Goal: Complete application form: Complete application form

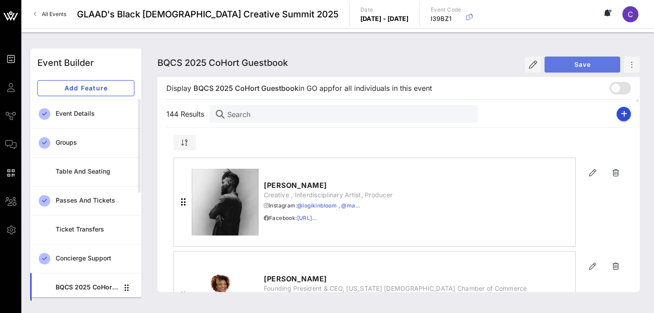
click at [589, 64] on span "Save" at bounding box center [581, 64] width 61 height 8
click at [622, 117] on icon "button" at bounding box center [623, 113] width 7 height 7
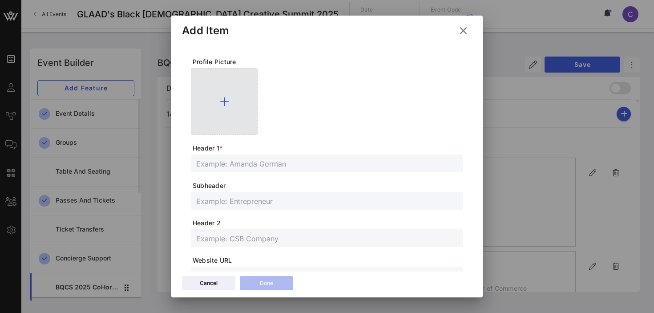
click at [224, 101] on icon at bounding box center [224, 101] width 9 height 11
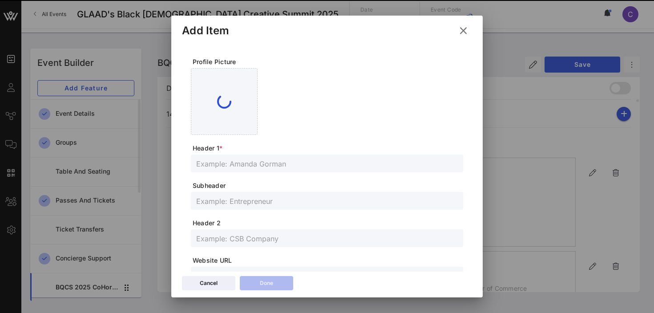
click at [259, 164] on input "text" at bounding box center [326, 163] width 261 height 12
paste input "[URL][DOMAIN_NAME]"
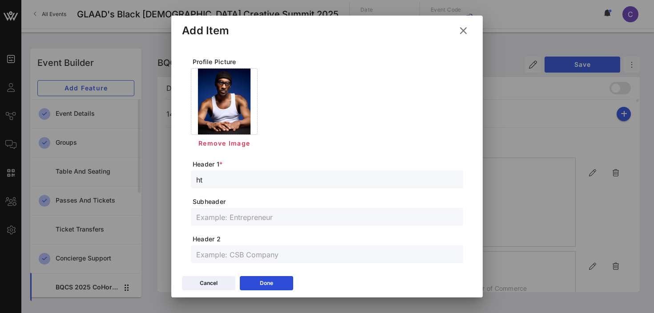
type input "h"
paste input "[PERSON_NAME]"
type input "[PERSON_NAME]"
click at [241, 217] on input "text" at bounding box center [326, 217] width 261 height 12
paste input "Podcaster/Creative Director"
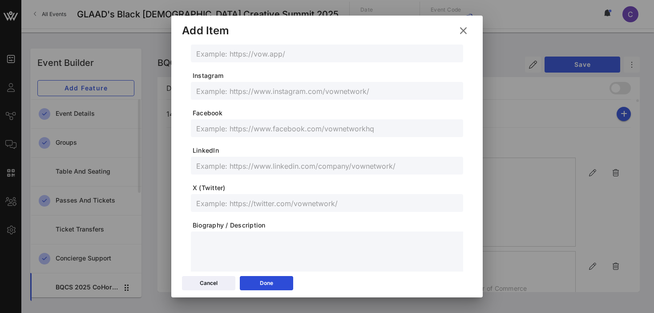
scroll to position [242, 0]
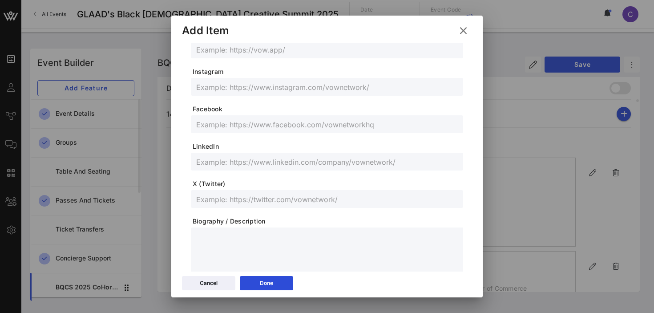
type input "Podcaster/Creative Director"
click at [217, 199] on input "text" at bounding box center [326, 199] width 261 height 12
paste input "itsmicahb"
type input "itsmicahb"
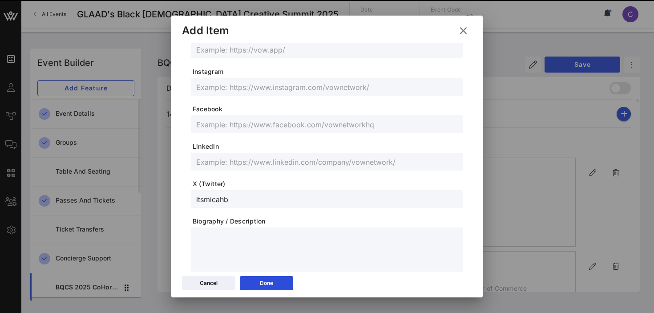
click at [235, 87] on input "text" at bounding box center [326, 87] width 261 height 12
paste input "itsmicahb"
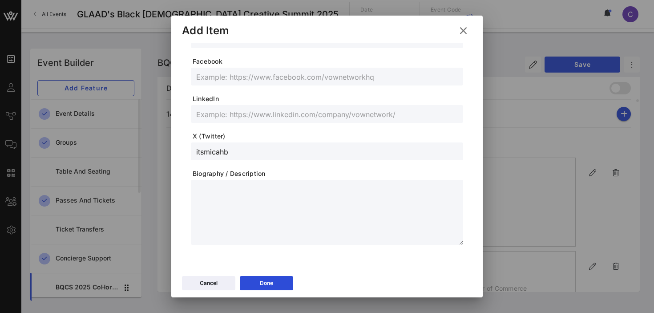
scroll to position [0, 0]
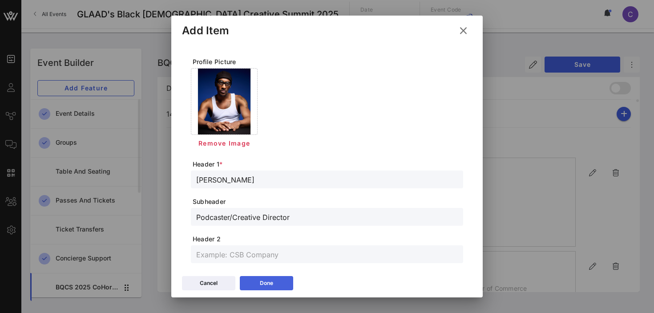
type input "itsmicahb"
click at [258, 281] on button "Done" at bounding box center [266, 283] width 53 height 14
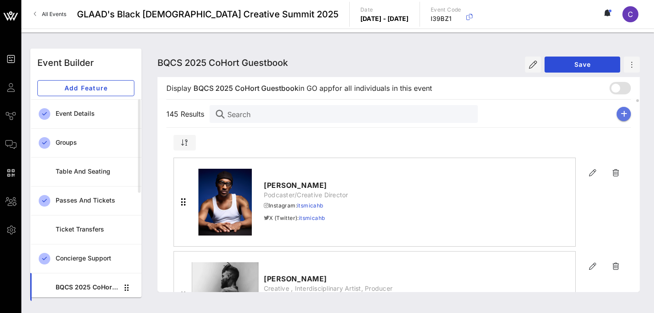
click at [623, 113] on icon "button" at bounding box center [623, 113] width 7 height 7
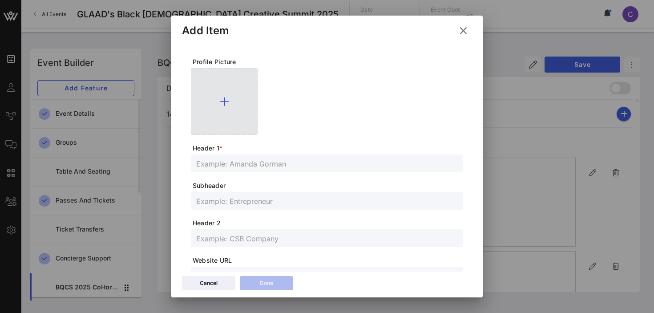
click at [226, 100] on icon at bounding box center [224, 101] width 9 height 11
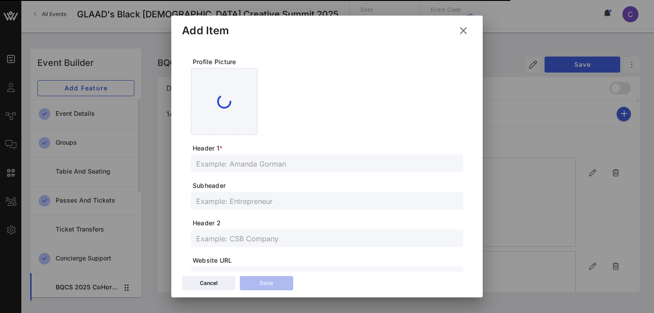
click at [304, 168] on input "text" at bounding box center [326, 163] width 261 height 12
paste input "[PERSON_NAME] [PERSON_NAME]"
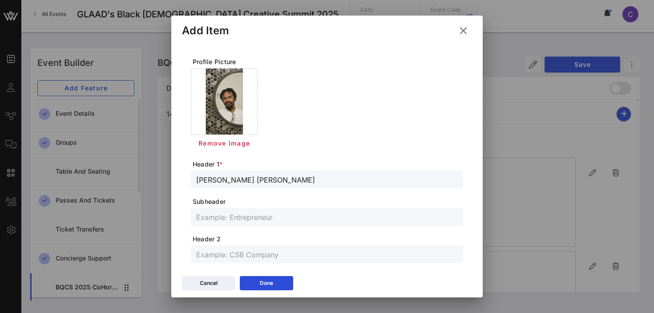
type input "[PERSON_NAME] [PERSON_NAME]"
click at [218, 217] on input "text" at bounding box center [326, 217] width 261 height 12
paste input "Afro-religious visual documentarian"
type input "Afro-religious visual documentarian"
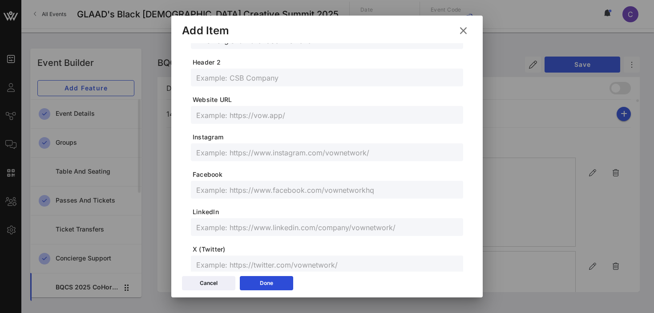
scroll to position [180, 0]
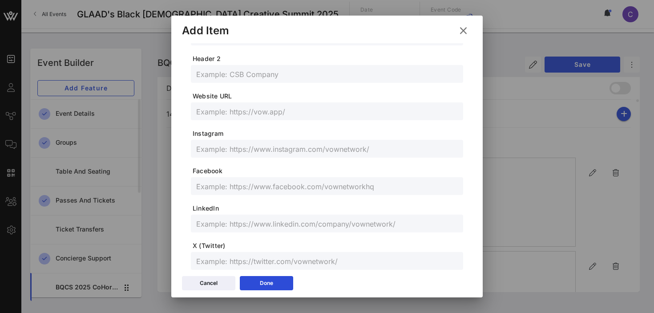
click at [211, 257] on input "text" at bounding box center [326, 261] width 261 height 12
paste input "@[GEOGRAPHIC_DATA]"
type input "@[GEOGRAPHIC_DATA]"
click at [226, 148] on input "text" at bounding box center [326, 149] width 261 height 12
paste input "@micahtparker"
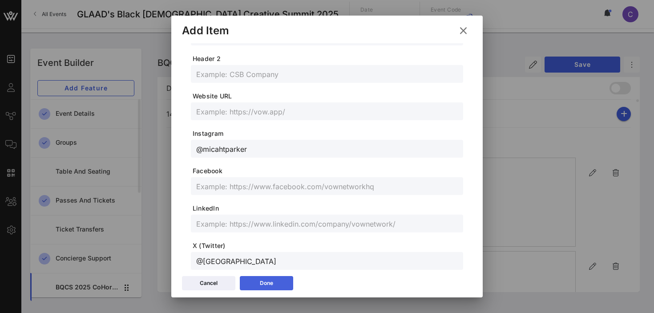
type input "@micahtparker"
click at [254, 282] on button "Done" at bounding box center [266, 283] width 53 height 14
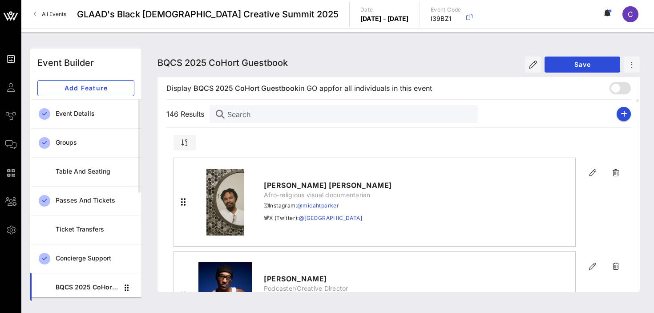
scroll to position [164, 0]
click at [622, 116] on icon "button" at bounding box center [623, 113] width 7 height 7
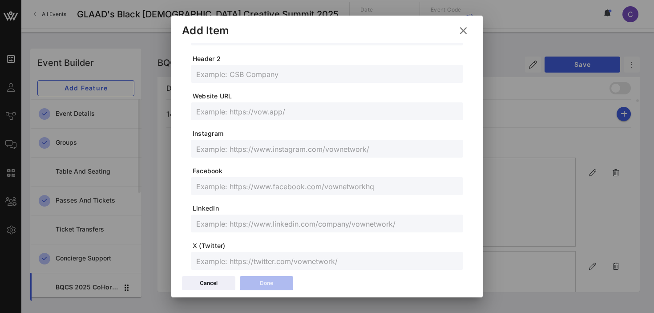
scroll to position [0, 0]
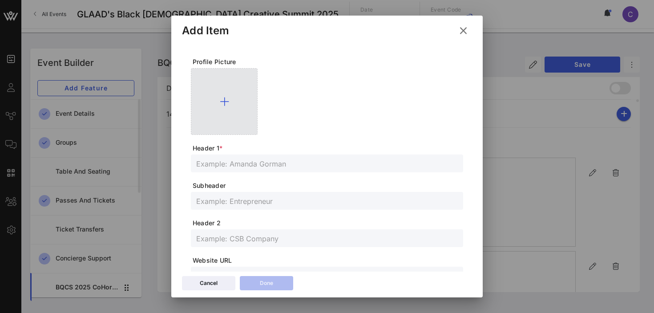
click at [225, 101] on icon at bounding box center [224, 101] width 9 height 11
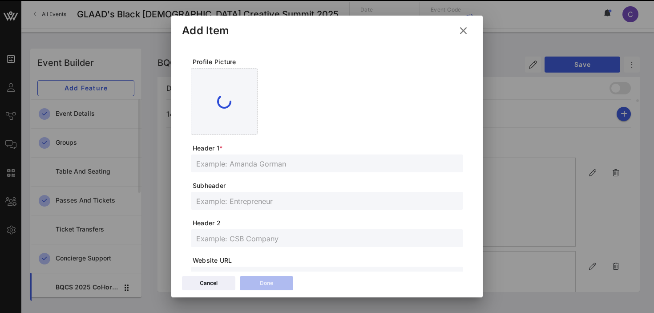
click at [251, 165] on form "Profile Picture Header 1 * Subheader Header 2 Website URL Instagram Facebook Li…" at bounding box center [327, 287] width 272 height 461
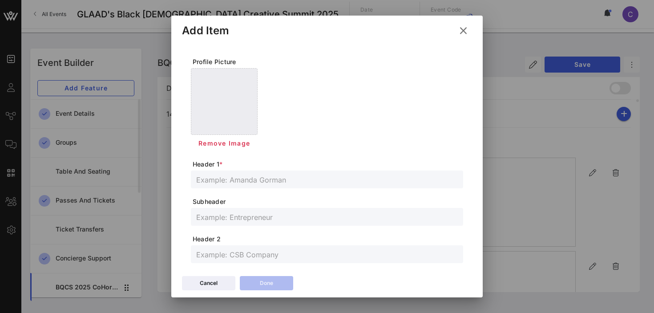
paste input "[PERSON_NAME]"
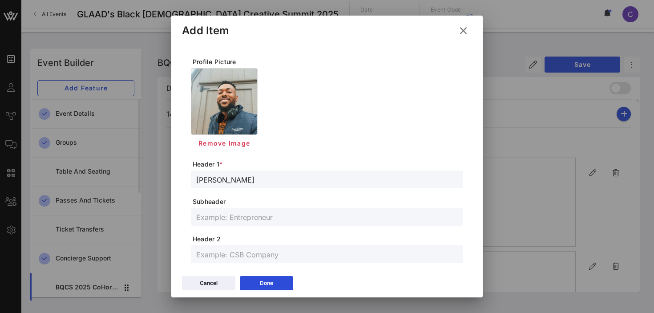
type input "[PERSON_NAME]"
click at [231, 216] on input "text" at bounding box center [326, 217] width 261 height 12
paste input "Bruthasun"
type input "Bruthasun, Creative, Visionary"
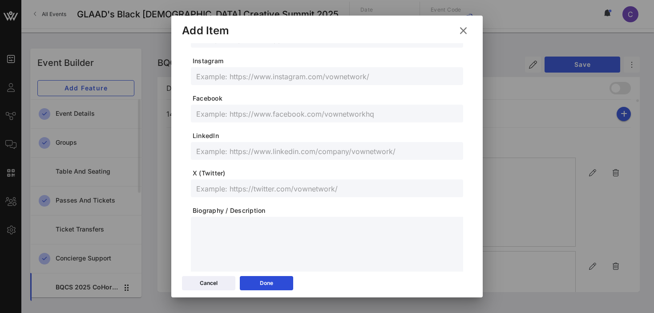
scroll to position [260, 0]
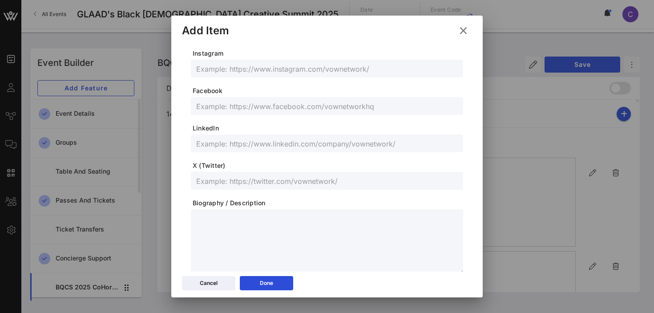
click at [216, 142] on input "text" at bounding box center [326, 143] width 261 height 12
paste input "[URL][DOMAIN_NAME]"
type input "[URL][DOMAIN_NAME]"
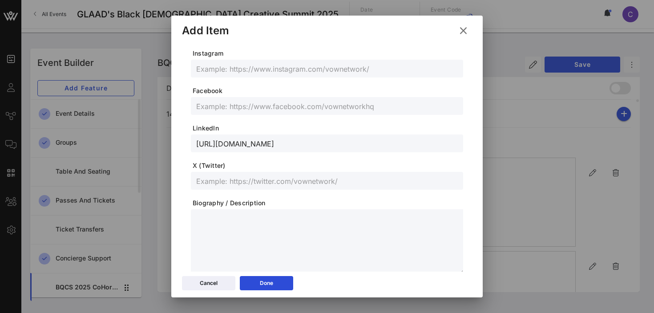
click at [211, 181] on input "text" at bounding box center [326, 181] width 261 height 12
paste input "bruthasun"
type input "bruthasun"
click at [218, 73] on input "text" at bounding box center [326, 69] width 261 height 12
paste input "bruthasun"
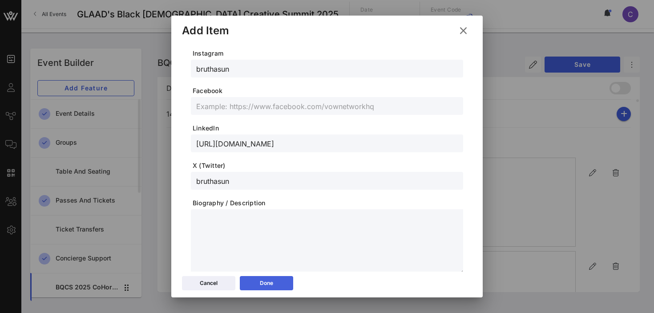
type input "bruthasun"
click at [261, 288] on button "Done" at bounding box center [266, 283] width 53 height 14
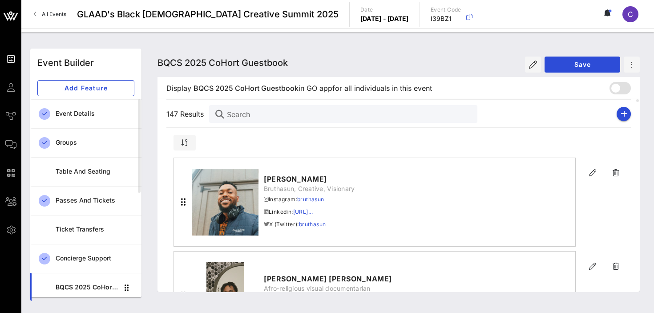
scroll to position [244, 0]
click at [621, 113] on icon "button" at bounding box center [623, 113] width 7 height 7
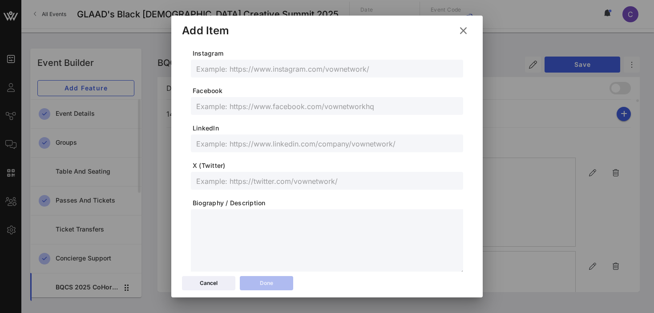
scroll to position [0, 0]
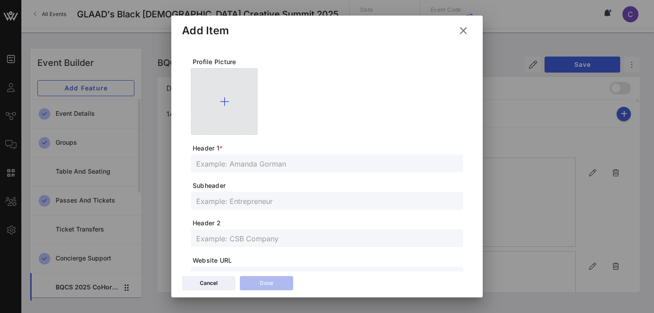
click at [221, 96] on icon at bounding box center [224, 101] width 9 height 11
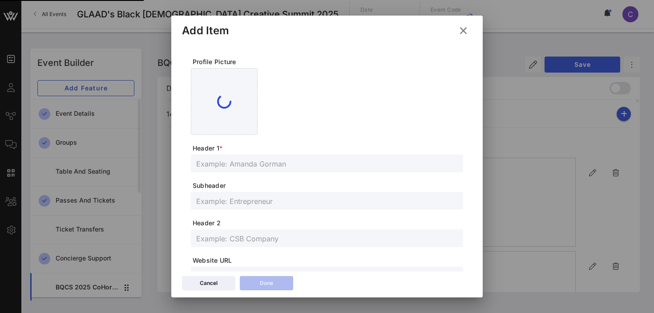
click at [247, 163] on input "text" at bounding box center [326, 163] width 261 height 12
paste input "[PERSON_NAME], II"
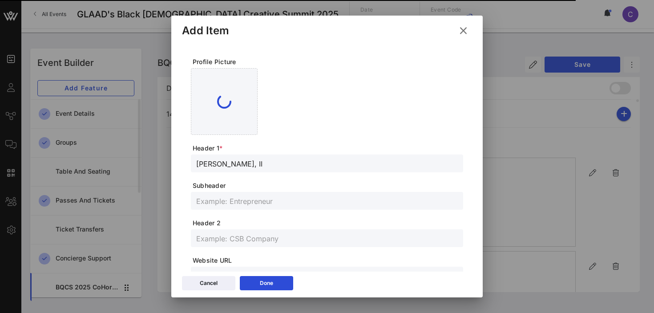
type input "[PERSON_NAME], II"
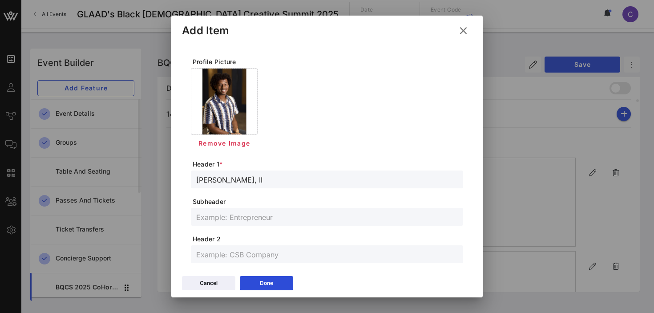
click at [239, 217] on input "text" at bounding box center [326, 217] width 261 height 12
paste input "Filmmaker/Writer"
type input "Filmmaker/Writer"
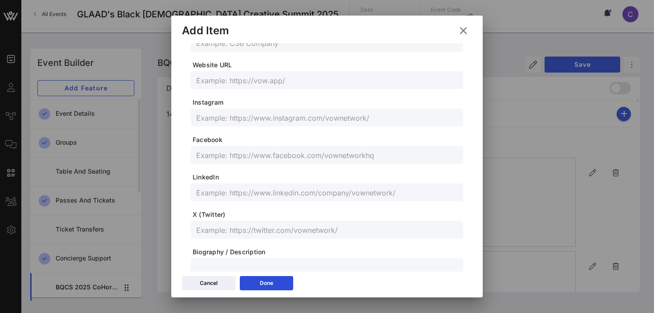
scroll to position [217, 0]
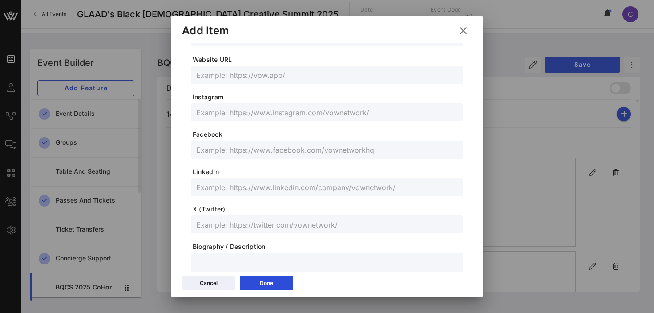
click at [248, 192] on input "text" at bounding box center [326, 187] width 261 height 12
paste input "[DOMAIN_NAME][URL]"
type input "[DOMAIN_NAME][URL]"
click at [234, 229] on input "text" at bounding box center [326, 224] width 261 height 12
paste input "@michaelwareii"
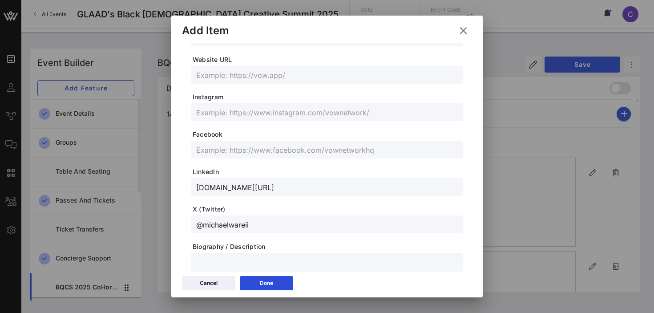
type input "@michaelwareii"
click at [229, 109] on input "text" at bounding box center [326, 112] width 261 height 12
paste input "@michaelwareii"
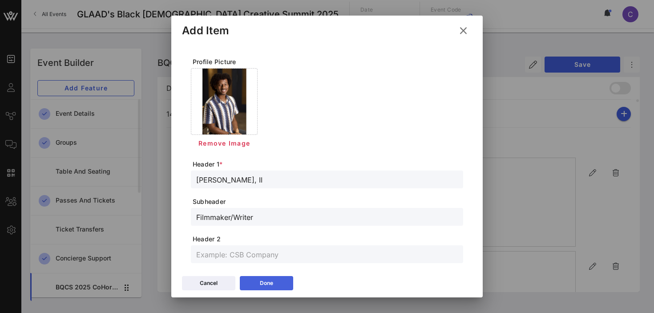
type input "@michaelwareii"
click at [264, 281] on icon at bounding box center [266, 283] width 7 height 6
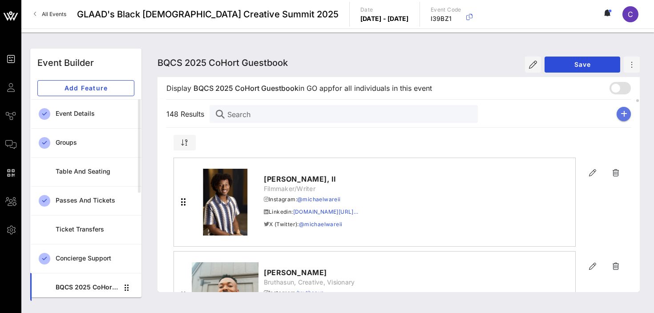
click at [624, 114] on icon "button" at bounding box center [623, 113] width 7 height 7
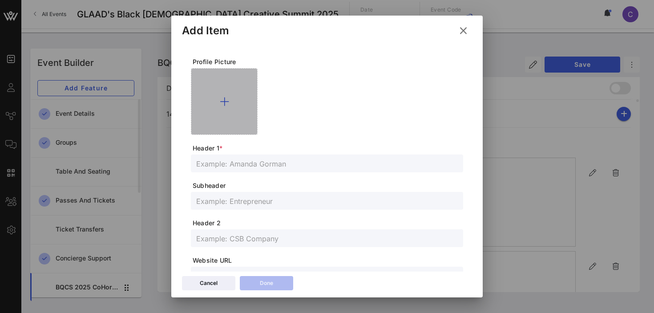
click at [224, 101] on icon at bounding box center [224, 101] width 9 height 11
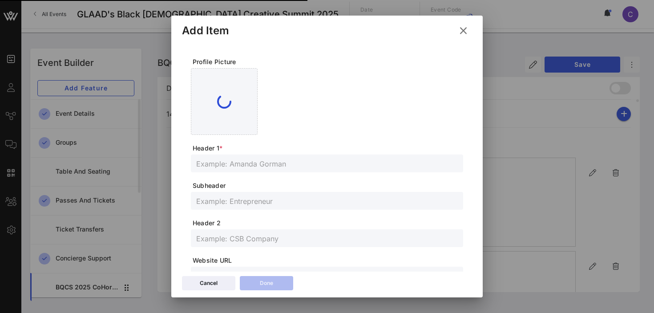
click at [254, 163] on input "text" at bounding box center [326, 163] width 261 height 12
paste input "Mikey Everything"
type input "Mikey Everything"
click at [216, 199] on input "text" at bounding box center [326, 201] width 261 height 12
paste input "Entertainer"
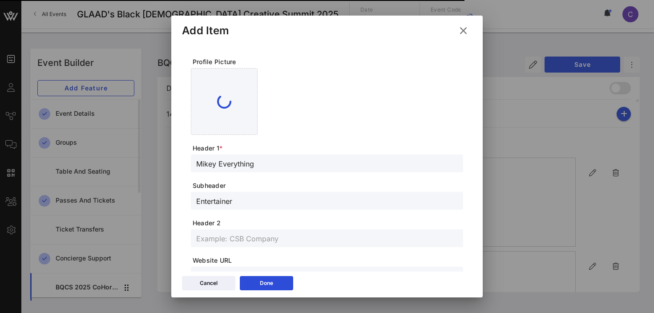
type input "Entertainer"
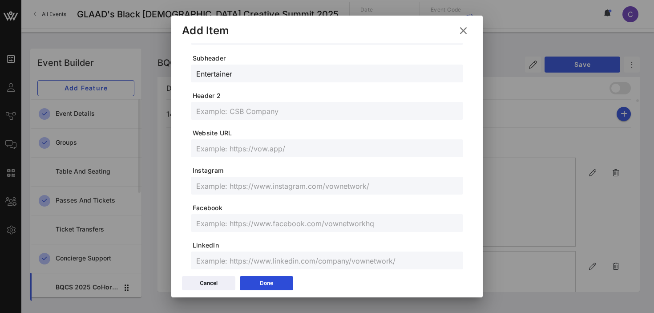
scroll to position [148, 0]
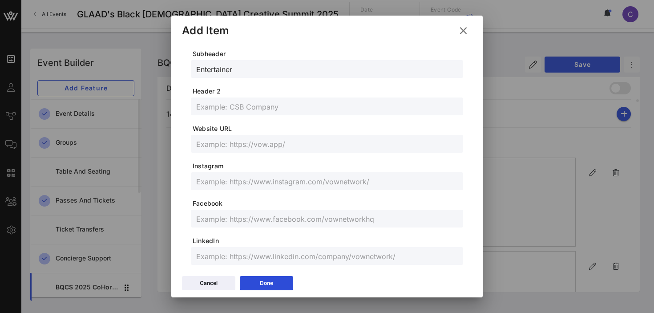
click at [217, 185] on input "text" at bounding box center [326, 181] width 261 height 12
paste input "@official_mikeyeverything"
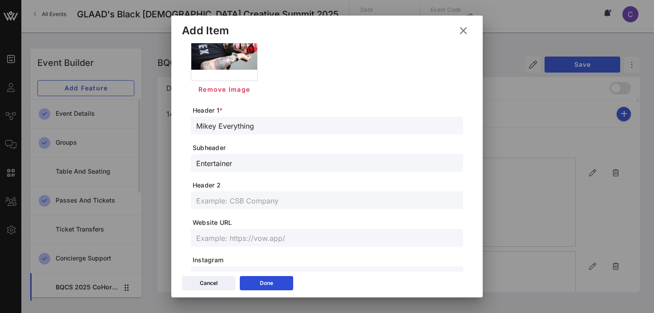
scroll to position [0, 0]
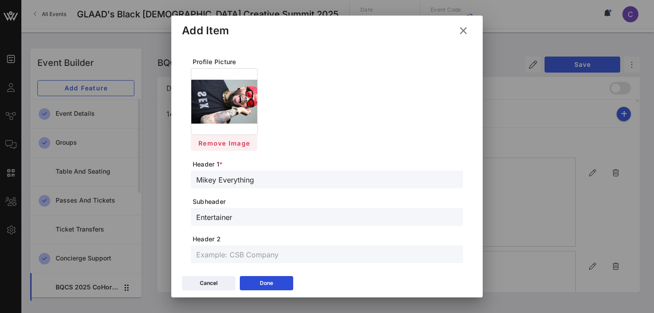
type input "@official_mikeyeverything"
click at [229, 144] on span "Remove Image" at bounding box center [224, 143] width 52 height 8
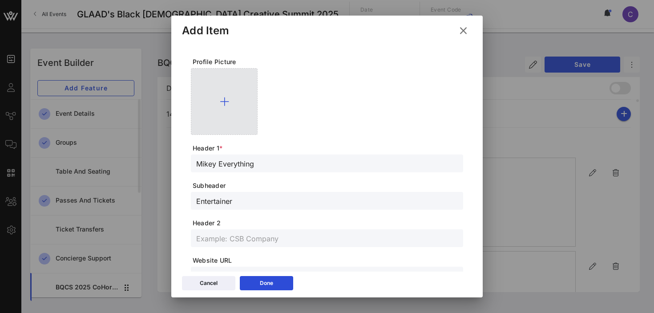
click at [225, 99] on icon at bounding box center [224, 101] width 9 height 11
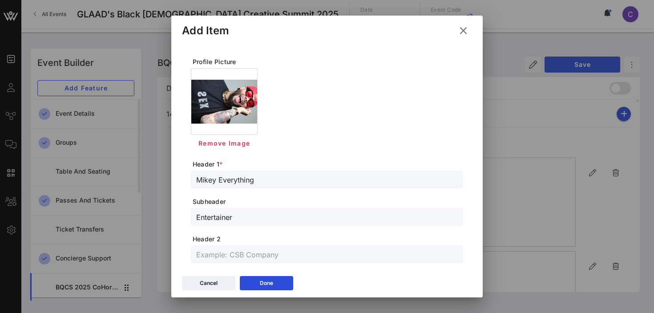
click at [219, 101] on div at bounding box center [224, 101] width 66 height 66
click at [221, 142] on span "Remove Image" at bounding box center [224, 143] width 52 height 8
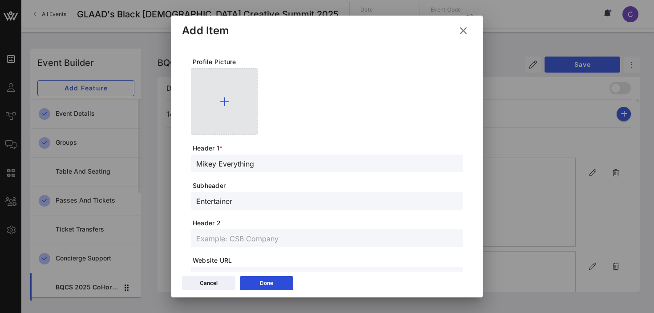
click at [224, 101] on icon at bounding box center [224, 101] width 9 height 11
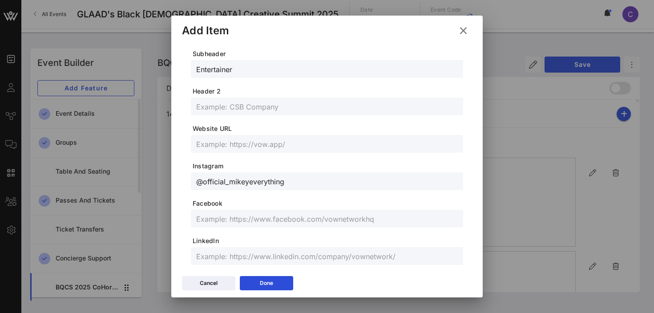
scroll to position [149, 0]
click at [242, 220] on input "text" at bounding box center [326, 217] width 261 height 12
paste input "[URL][DOMAIN_NAME]"
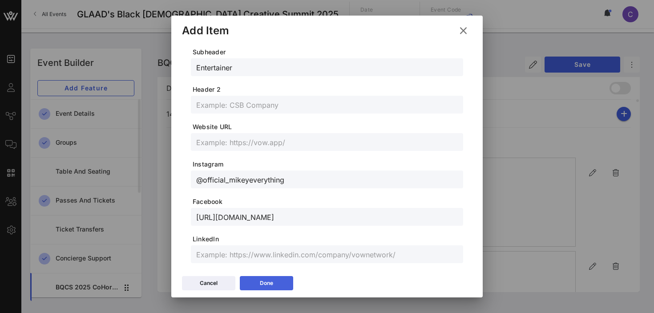
type input "[URL][DOMAIN_NAME]"
click at [261, 279] on div "Done" at bounding box center [266, 282] width 13 height 9
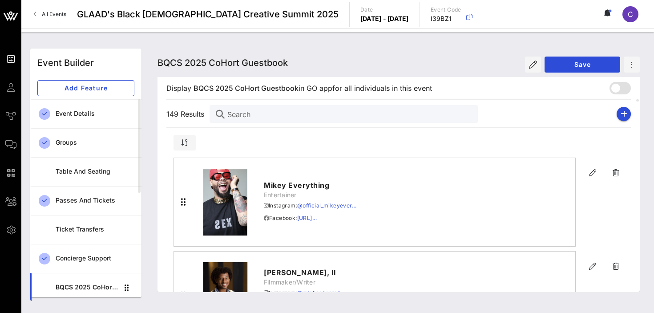
scroll to position [133, 0]
click at [623, 113] on icon "button" at bounding box center [623, 113] width 7 height 7
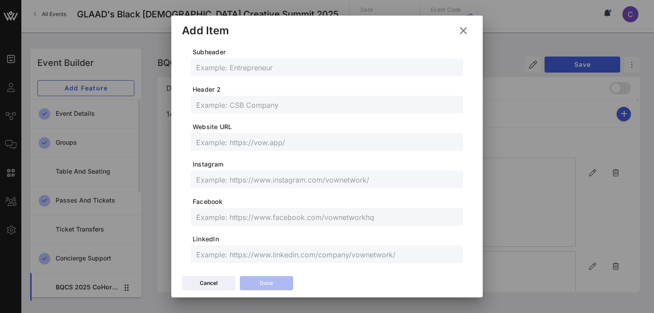
scroll to position [0, 0]
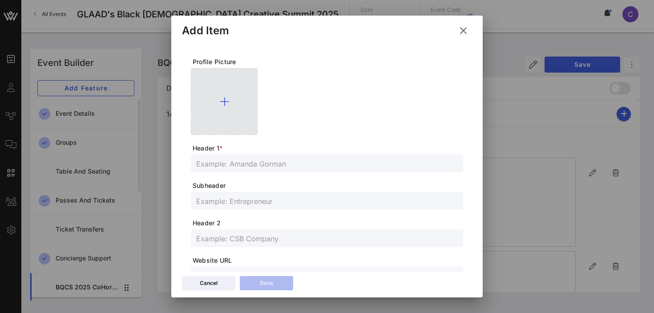
click at [222, 102] on icon at bounding box center [224, 101] width 9 height 11
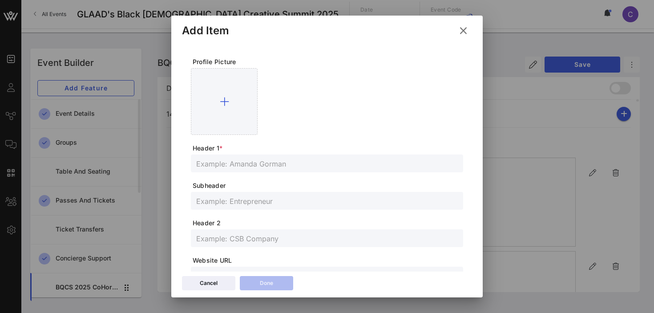
click at [465, 31] on icon at bounding box center [463, 30] width 12 height 11
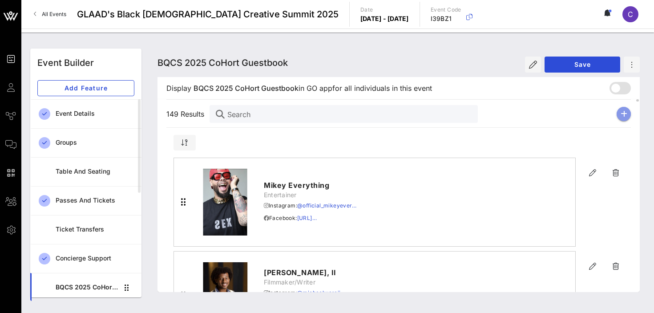
click at [624, 115] on icon "button" at bounding box center [623, 113] width 7 height 7
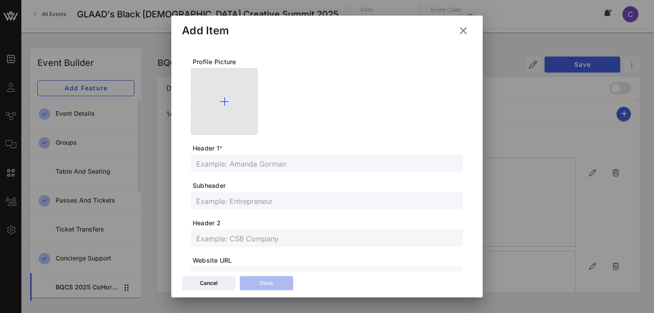
click at [225, 101] on icon at bounding box center [224, 101] width 9 height 11
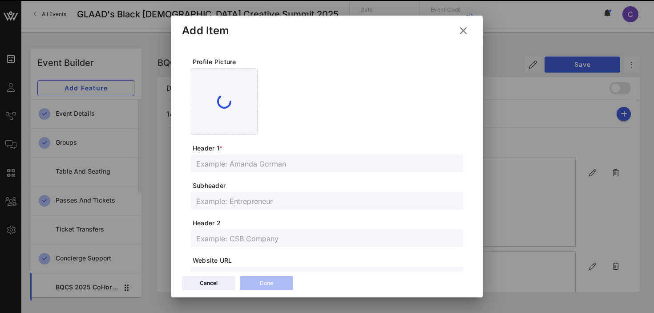
click at [266, 153] on span "Header 1 *" at bounding box center [328, 148] width 270 height 9
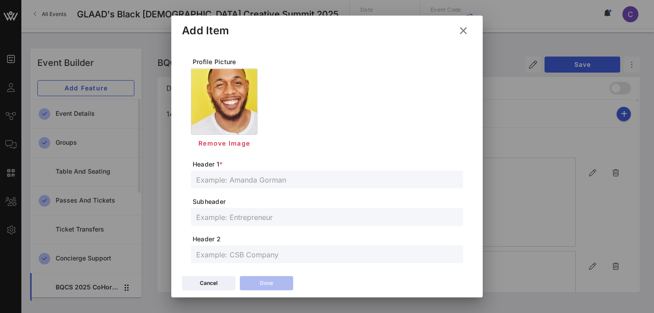
click at [262, 181] on input "text" at bounding box center [326, 179] width 261 height 12
paste input "[PERSON_NAME]"
type input "[PERSON_NAME]"
click at [223, 214] on input "text" at bounding box center [326, 217] width 261 height 12
paste input "Artist and Production Manager"
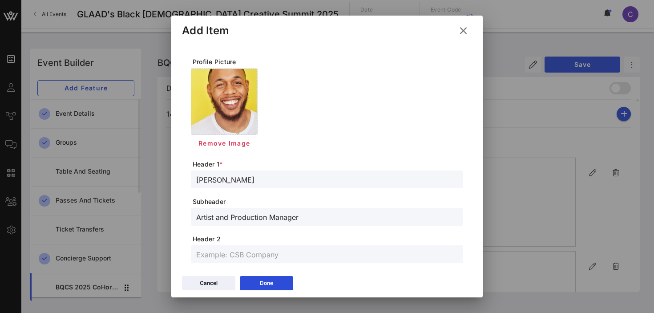
type input "Artist and Production Manager"
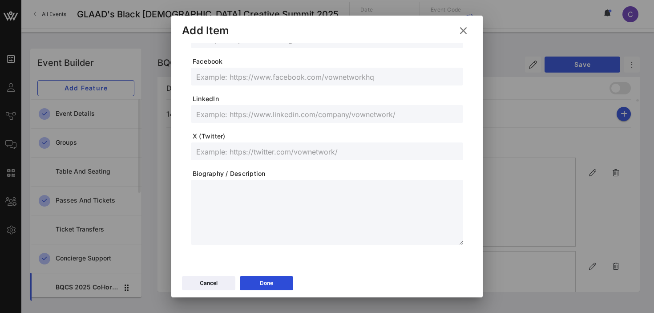
click at [218, 148] on input "text" at bounding box center [326, 151] width 261 height 12
paste input "Mikeyrapz"
type input "Mikeyrapz"
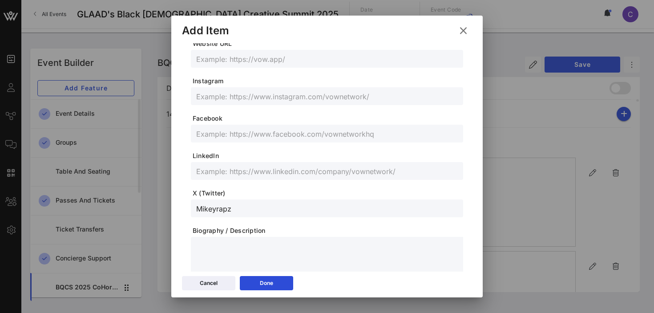
scroll to position [232, 0]
click at [233, 99] on input "text" at bounding box center [326, 97] width 261 height 12
paste input "Mikeyrapz"
type input "Mikeyrapz"
click at [263, 281] on div "Done" at bounding box center [266, 282] width 13 height 9
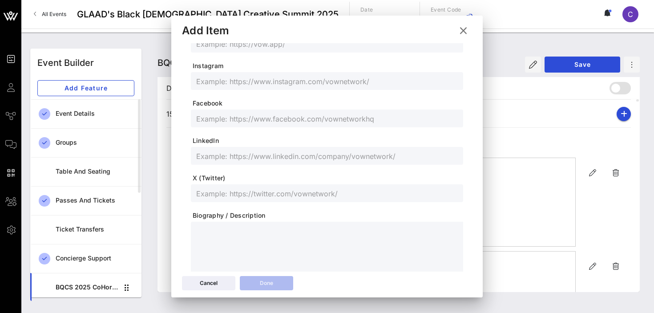
scroll to position [216, 0]
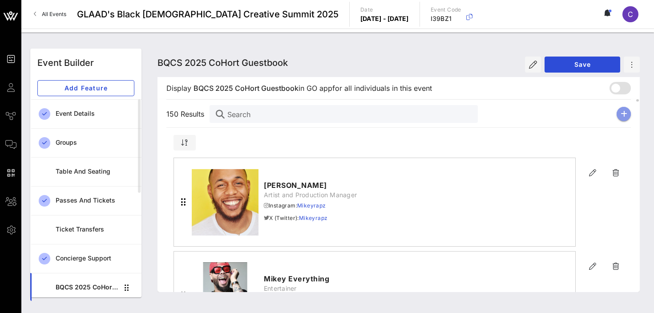
click at [623, 114] on icon "button" at bounding box center [623, 113] width 7 height 7
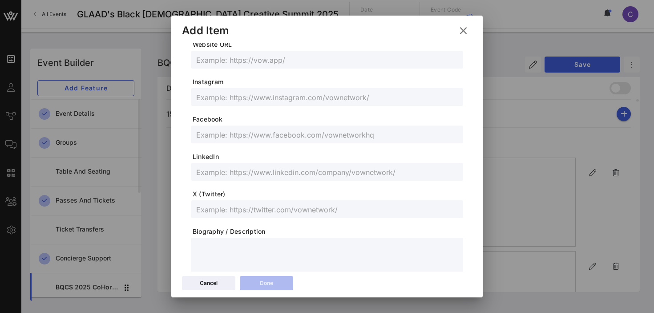
scroll to position [0, 0]
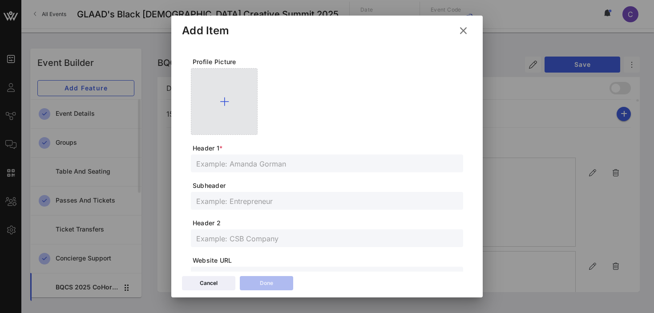
click at [223, 98] on icon at bounding box center [224, 101] width 9 height 11
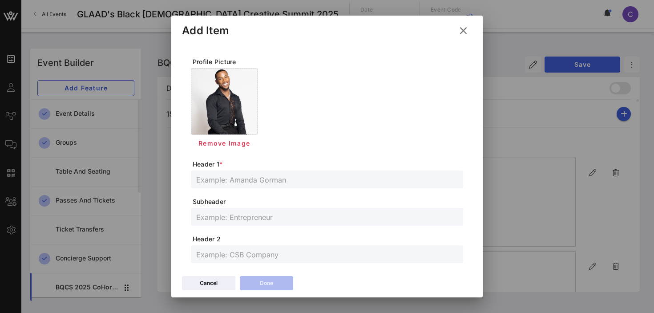
click at [262, 177] on input "text" at bounding box center [326, 179] width 261 height 12
paste input "[PERSON_NAME]"
type input "[PERSON_NAME]"
click at [256, 223] on div at bounding box center [326, 217] width 261 height 18
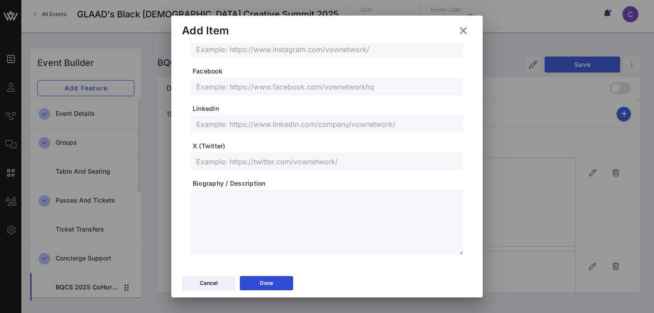
scroll to position [289, 0]
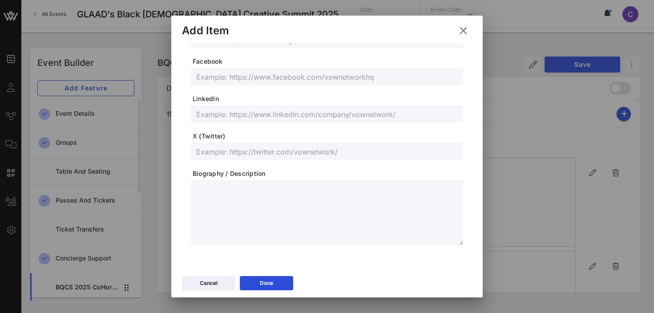
click at [226, 148] on input "text" at bounding box center [326, 151] width 261 height 12
paste input "yungpolemaster"
type input "yungpolemaster"
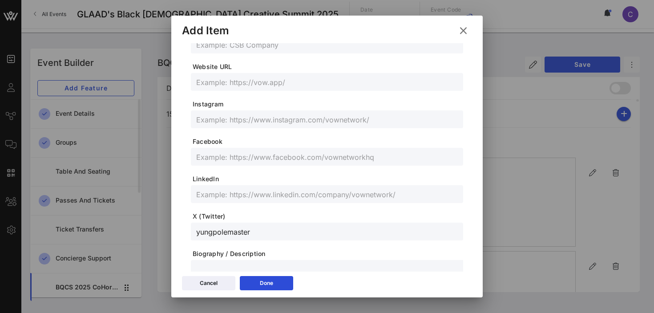
scroll to position [209, 0]
click at [232, 117] on input "text" at bounding box center [326, 120] width 261 height 12
paste input "yungpolemaster"
type input "yungpolemaster"
click at [256, 281] on button "Done" at bounding box center [266, 283] width 53 height 14
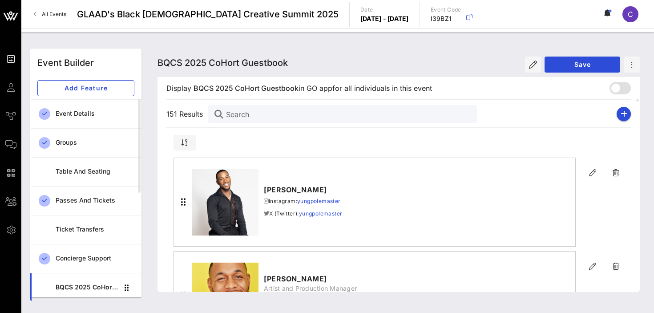
scroll to position [193, 0]
click at [621, 113] on icon "button" at bounding box center [623, 113] width 7 height 7
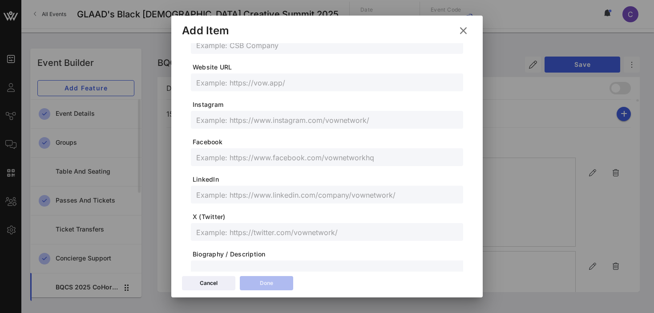
scroll to position [0, 0]
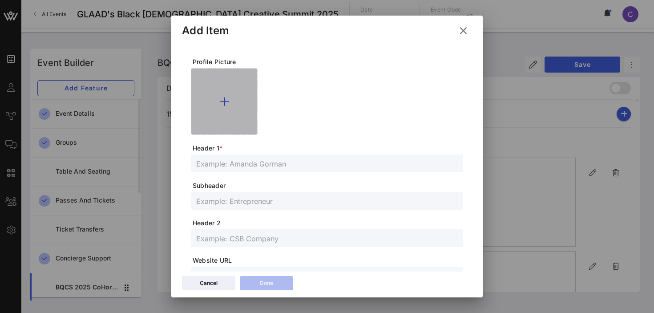
click at [225, 106] on icon at bounding box center [224, 101] width 9 height 11
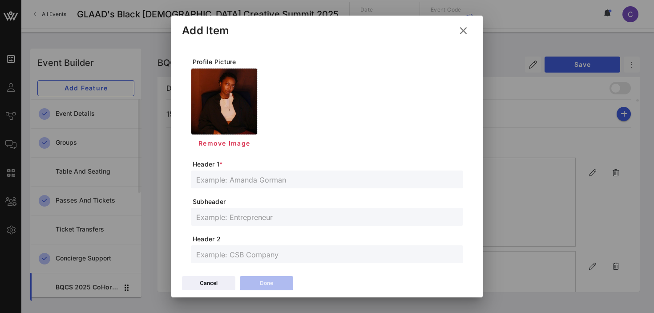
click at [260, 181] on input "text" at bounding box center [326, 179] width 261 height 12
paste input "[DATE] Confirm volunteers [PERSON_NAME] [DATE] Finalize ROS details - provide t…"
type input "[DATE] Confirm volunteers [PERSON_NAME] [DATE] Finalize ROS details - provide t…"
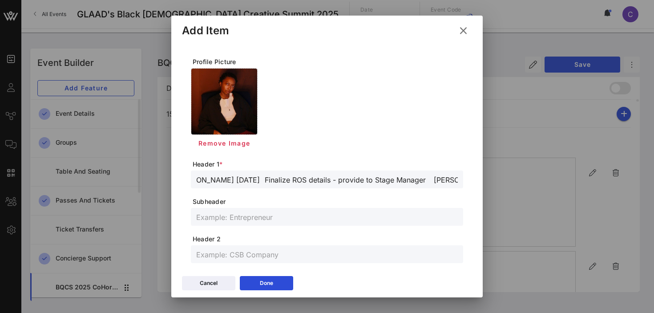
scroll to position [0, 0]
drag, startPoint x: 457, startPoint y: 180, endPoint x: 158, endPoint y: 182, distance: 298.4
click at [158, 182] on div "Event Builder Guests Journeys Comms QR Scanner Team Settings GLAAD's Black [DEM…" at bounding box center [327, 156] width 654 height 313
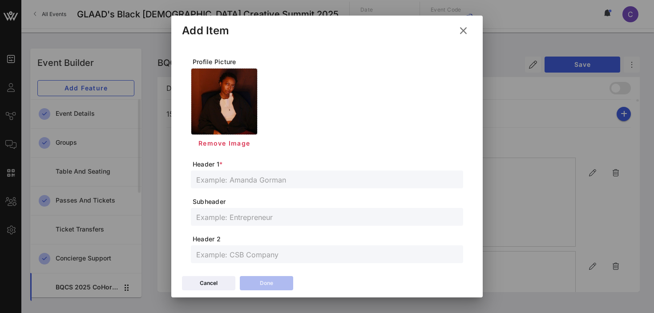
paste input "[PERSON_NAME]"
type input "[PERSON_NAME]"
click at [245, 214] on input "text" at bounding box center [326, 217] width 261 height 12
paste input "Artist/Composer"
type input "Artist/Composer"
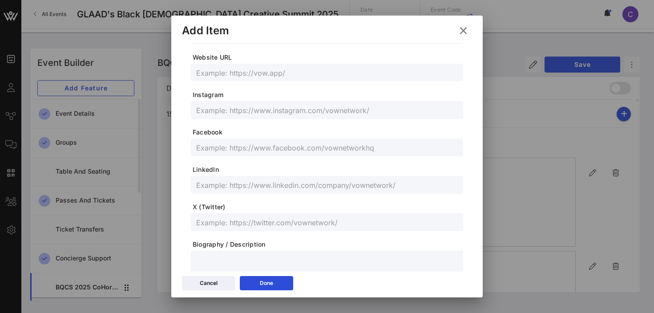
scroll to position [219, 0]
click at [253, 107] on input "text" at bounding box center [326, 110] width 261 height 12
paste input "@[GEOGRAPHIC_DATA]"
type input "@[GEOGRAPHIC_DATA]"
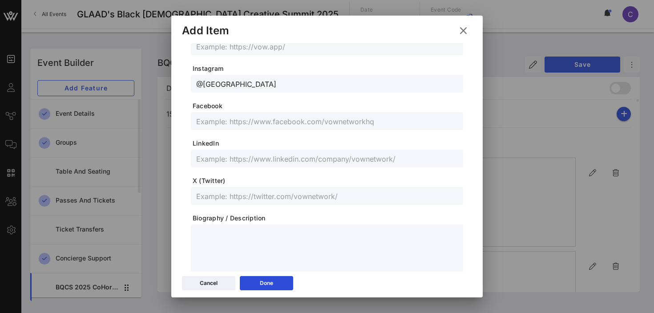
scroll to position [286, 0]
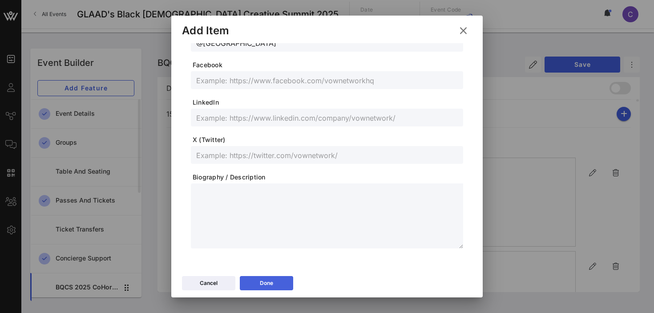
click at [265, 277] on button "Done" at bounding box center [266, 283] width 53 height 14
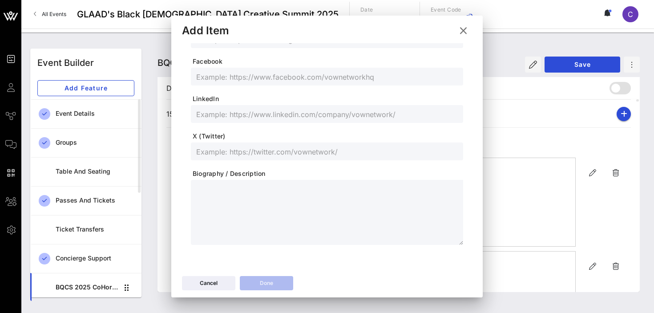
scroll to position [270, 0]
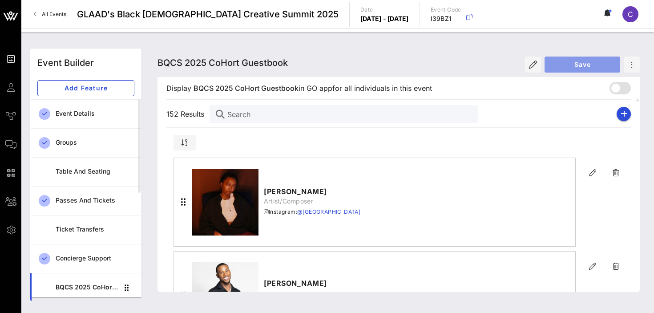
click at [580, 64] on span "Save" at bounding box center [581, 64] width 61 height 8
click at [626, 111] on icon "button" at bounding box center [623, 113] width 7 height 7
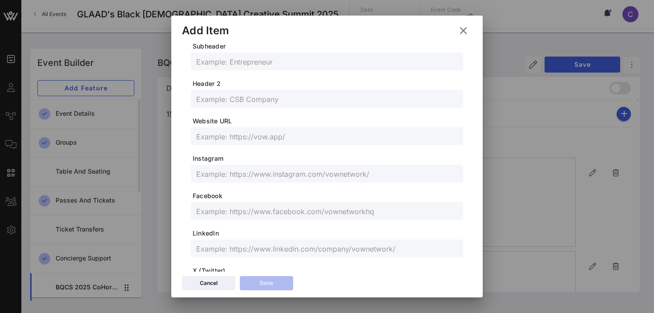
scroll to position [0, 0]
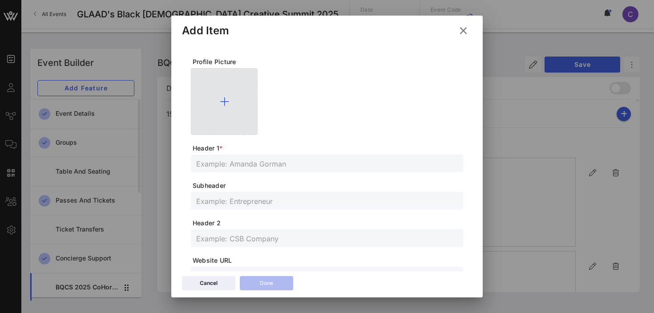
click at [224, 103] on icon at bounding box center [224, 101] width 9 height 11
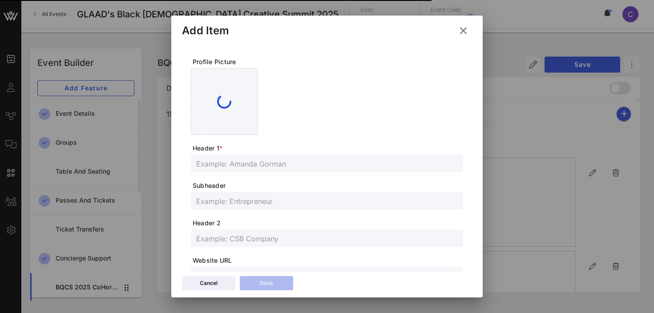
click at [263, 165] on input "text" at bounding box center [326, 163] width 261 height 12
paste input "Monny"
type input "Monny"
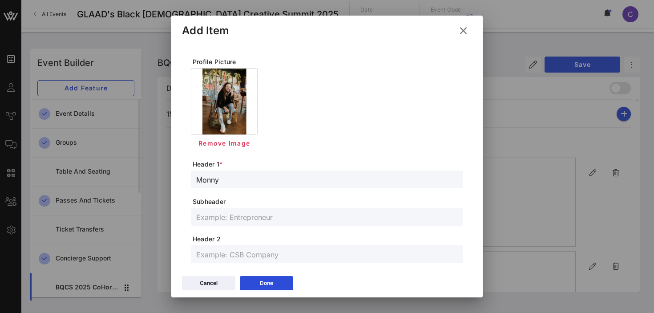
click at [225, 219] on input "text" at bounding box center [326, 217] width 261 height 12
paste input "Co-Ceo of How Sanguine & The Little Tin Kitchen Chef Monny"
type input "Co-Ceo of How Sanguine & The Little Tin Kitchen Chef Monny"
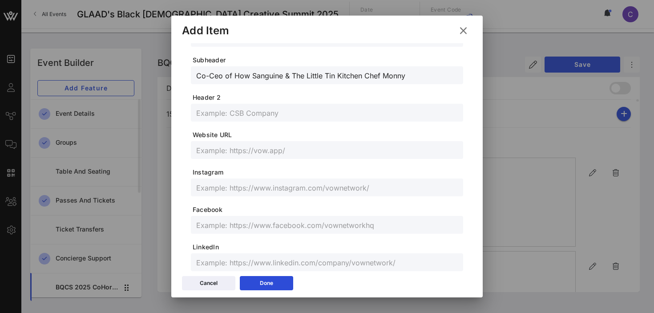
scroll to position [142, 0]
click at [275, 186] on input "text" at bounding box center [326, 187] width 261 height 12
paste input "@M_wazhisname , @howsanguine , @m_littletinkitchen"
type input "@M_wazhisname , @howsanguine , @m_littletinkitchen"
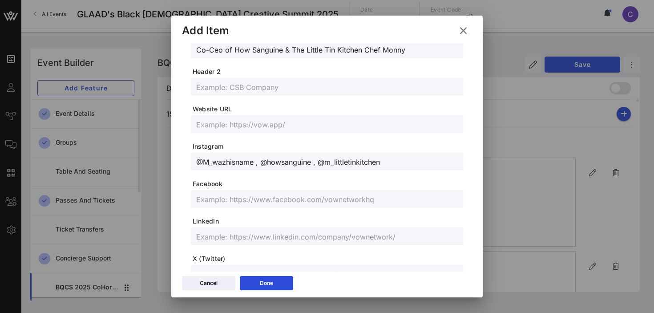
scroll to position [165, 0]
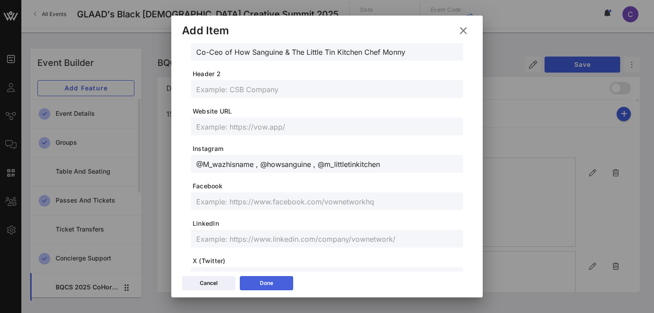
click at [268, 285] on icon at bounding box center [266, 282] width 6 height 5
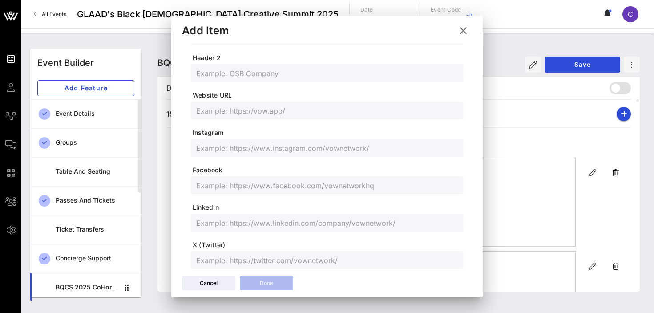
scroll to position [149, 0]
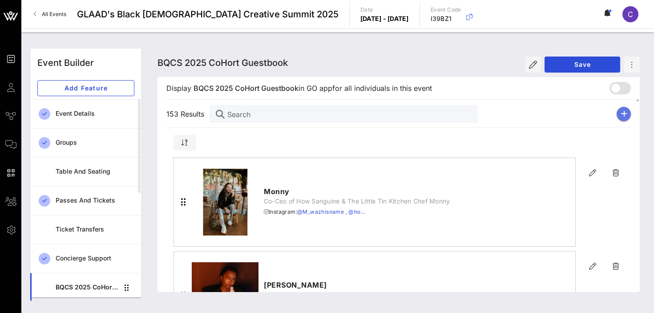
click at [622, 114] on icon "button" at bounding box center [623, 113] width 7 height 7
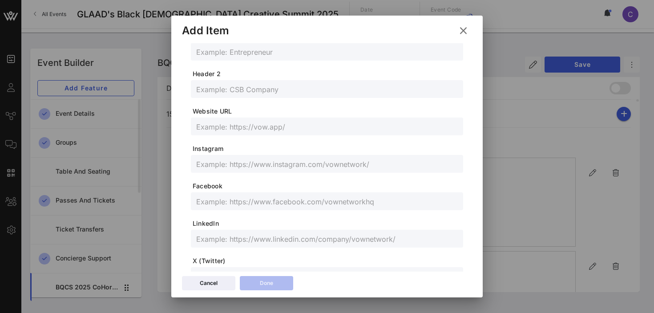
scroll to position [0, 0]
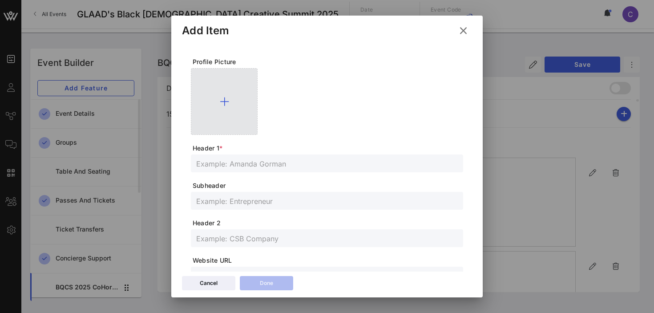
click at [225, 98] on icon at bounding box center [224, 101] width 9 height 11
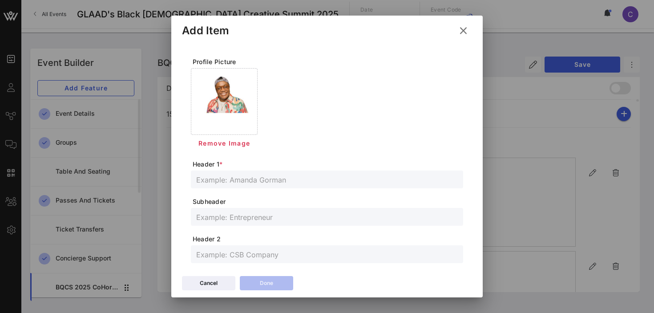
click at [269, 179] on input "text" at bounding box center [326, 179] width 261 height 12
paste input "[PERSON_NAME]"
type input "[PERSON_NAME]"
click at [217, 218] on input "text" at bounding box center [326, 217] width 261 height 12
paste input "Stand Up Comedian, Writer, & Actor"
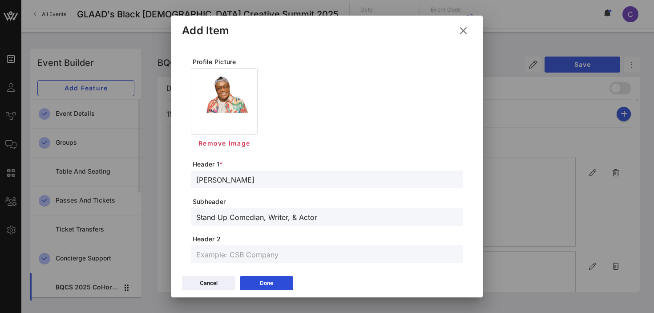
type input "Stand Up Comedian, Writer, & Actor"
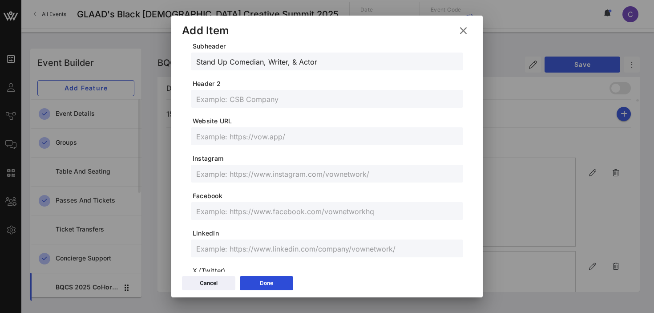
scroll to position [159, 0]
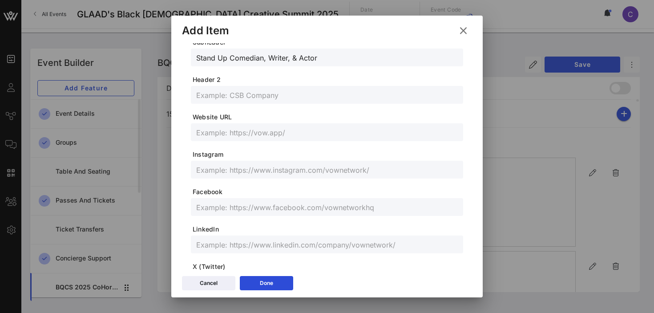
click at [227, 170] on input "text" at bounding box center [326, 170] width 261 height 12
paste input "@Moonie_________ (total of 9 underscores)"
type input "@Moonie_________"
click at [255, 281] on button "Done" at bounding box center [266, 283] width 53 height 14
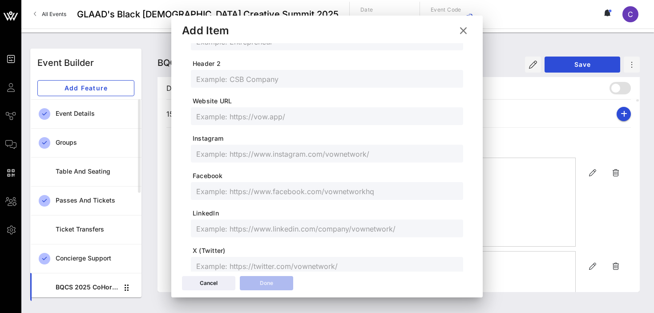
scroll to position [143, 0]
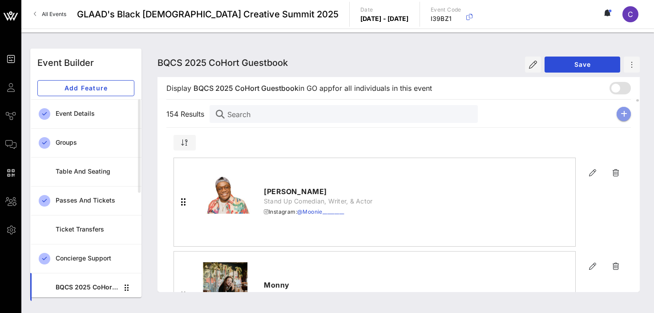
click at [621, 117] on icon "button" at bounding box center [623, 113] width 7 height 7
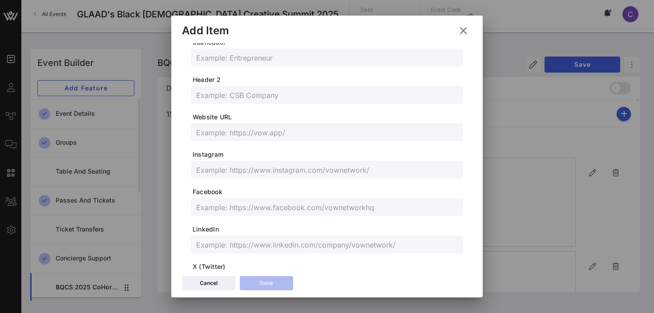
scroll to position [0, 0]
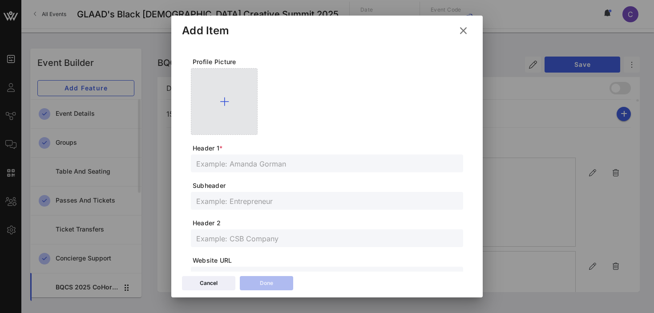
click at [225, 97] on icon at bounding box center [224, 101] width 9 height 11
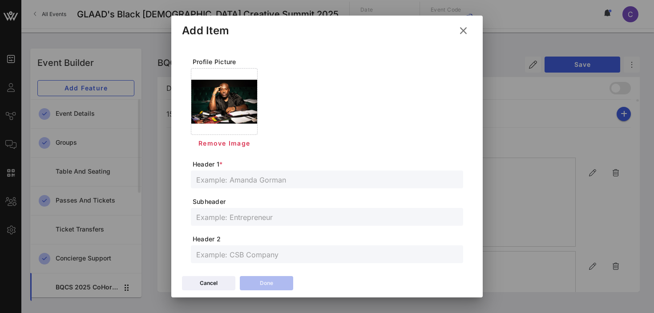
click at [276, 180] on input "text" at bounding box center [326, 179] width 261 height 12
paste input "Mr. [PERSON_NAME]"
type input "Mr. [PERSON_NAME]"
click at [246, 220] on input "text" at bounding box center [326, 217] width 261 height 12
paste input "Writer/Director/Showrunner"
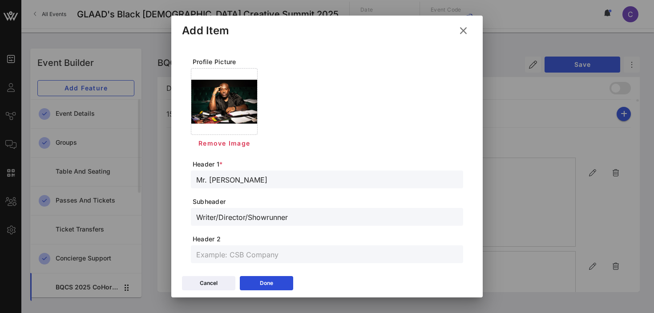
type input "Writer/Director/Showrunner"
click at [224, 254] on input "text" at bounding box center [326, 254] width 261 height 12
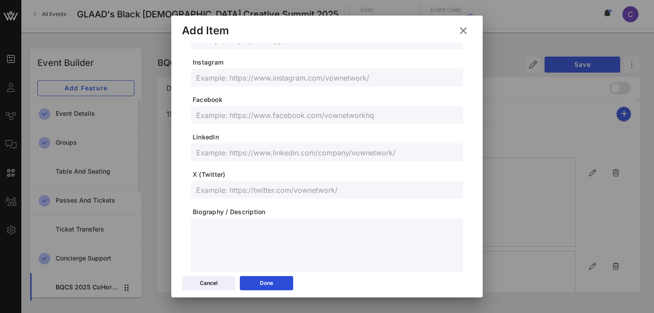
scroll to position [252, 0]
click at [233, 78] on input "text" at bounding box center [326, 77] width 261 height 12
paste input "@MrBlakeMartin"
type input "@MrBlakeMartin"
click at [261, 281] on div "Done" at bounding box center [266, 282] width 13 height 9
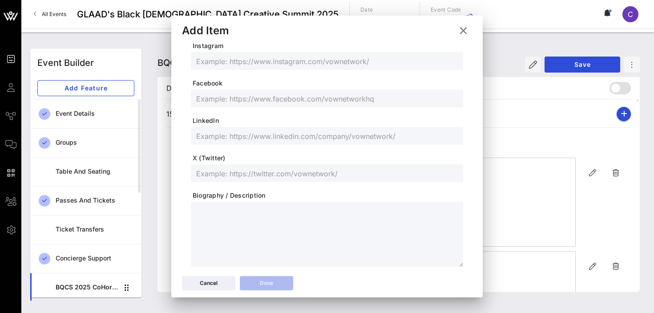
scroll to position [236, 0]
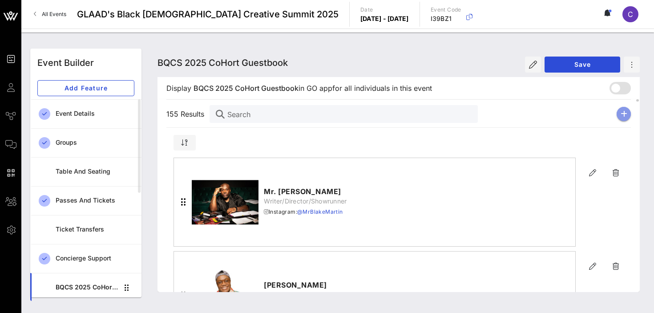
click at [620, 118] on button "button" at bounding box center [623, 114] width 14 height 14
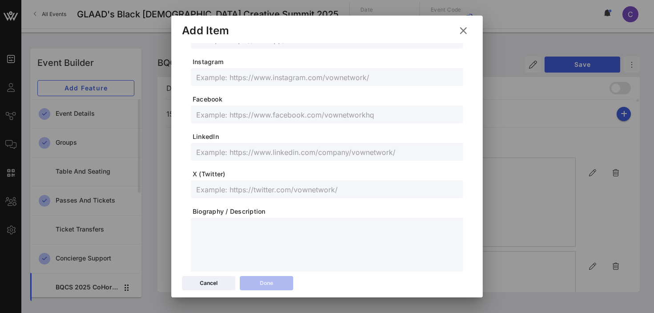
scroll to position [0, 0]
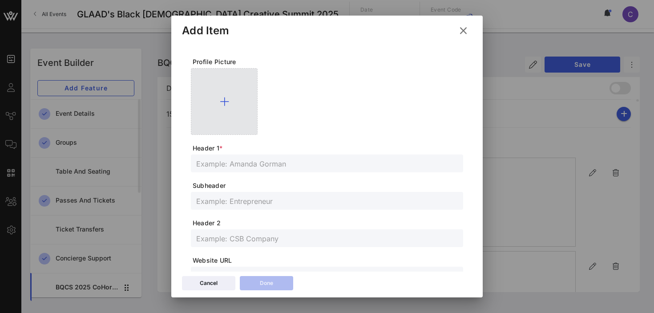
click at [224, 100] on icon at bounding box center [224, 101] width 9 height 11
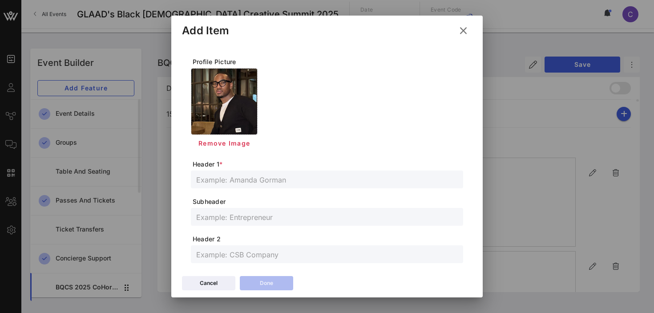
click at [289, 177] on input "text" at bounding box center [326, 179] width 261 height 12
paste input "[PERSON_NAME]"
type input "[PERSON_NAME]"
click at [229, 220] on input "text" at bounding box center [326, 217] width 261 height 12
paste input "Creator"
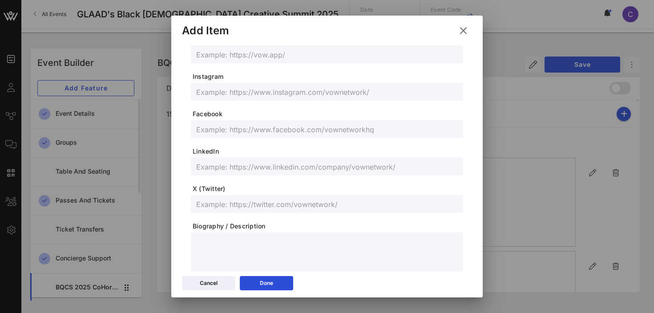
scroll to position [239, 0]
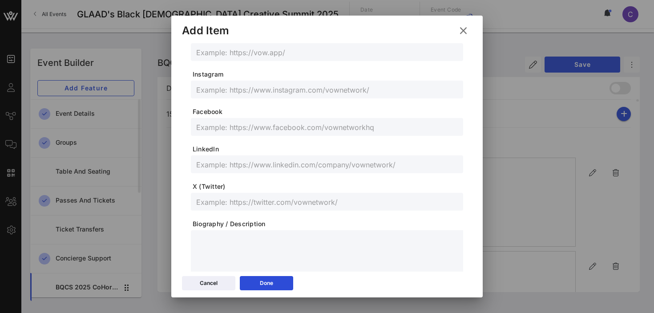
type input "Creator"
click at [238, 160] on input "text" at bounding box center [326, 164] width 261 height 12
paste input "[DOMAIN_NAME][URL]"
type input "[DOMAIN_NAME][URL]"
click at [257, 206] on input "text" at bounding box center [326, 202] width 261 height 12
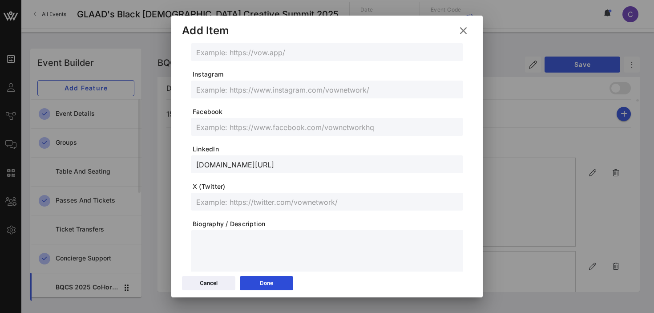
paste input "@theboydarius"
type input "@theboydarius"
click at [239, 91] on input "text" at bounding box center [326, 90] width 261 height 12
paste input "@mylesdarius"
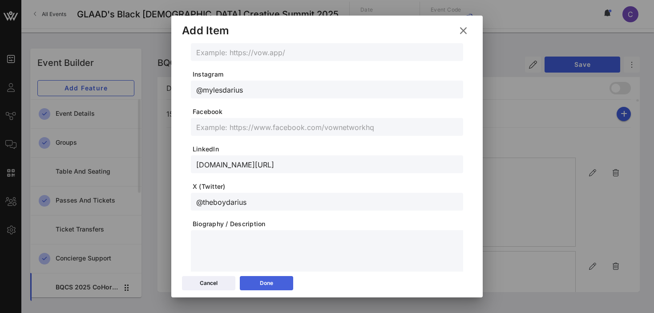
type input "@mylesdarius"
click at [264, 289] on button "Done" at bounding box center [266, 283] width 53 height 14
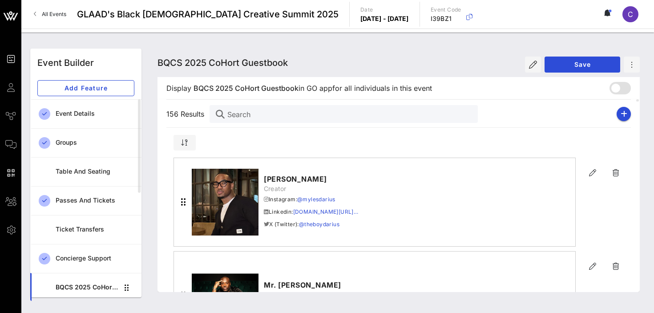
scroll to position [223, 0]
click at [624, 113] on icon "button" at bounding box center [623, 113] width 7 height 7
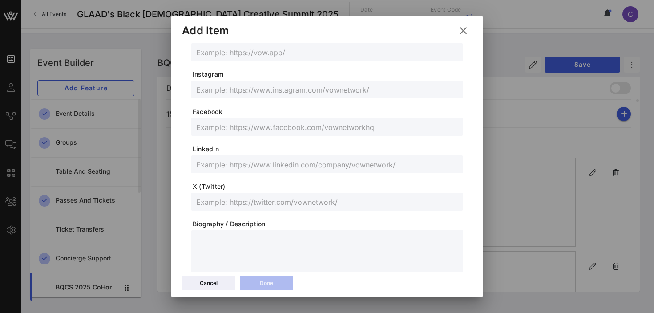
scroll to position [0, 0]
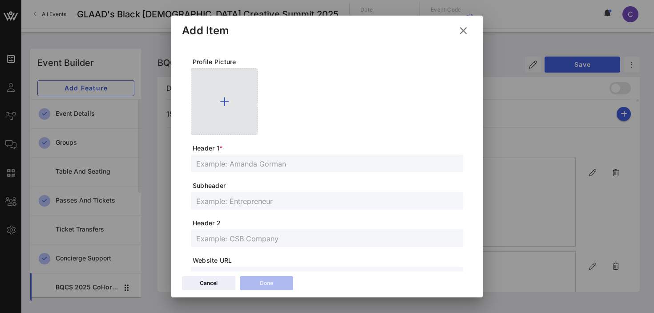
click at [226, 98] on icon at bounding box center [224, 101] width 9 height 11
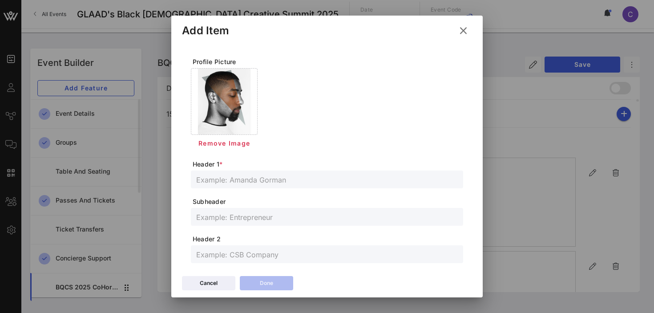
click at [275, 184] on input "text" at bounding box center [326, 179] width 261 height 12
paste input "Naiquan"
type input "Naiquan"
click at [230, 218] on input "text" at bounding box center [326, 217] width 261 height 12
paste input "multi-medium storyteller"
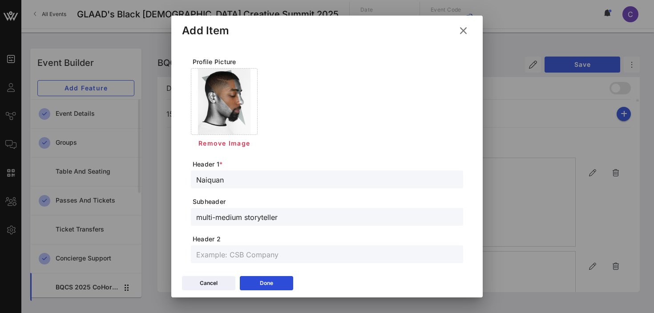
click at [200, 217] on input "multi-medium storyteller" at bounding box center [326, 217] width 261 height 12
type input "Multi-medium storyteller"
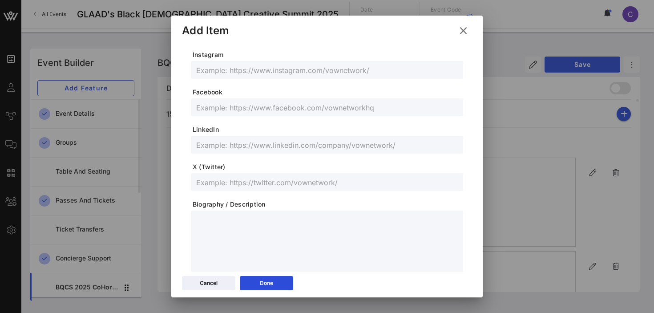
scroll to position [289, 0]
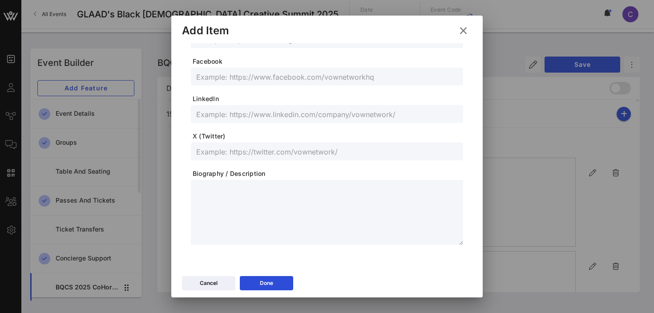
click at [247, 112] on input "text" at bounding box center [326, 114] width 261 height 12
paste input "[URL][DOMAIN_NAME]"
type input "[URL][DOMAIN_NAME]"
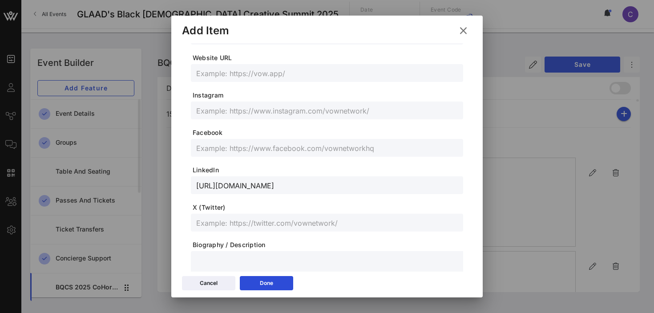
scroll to position [207, 0]
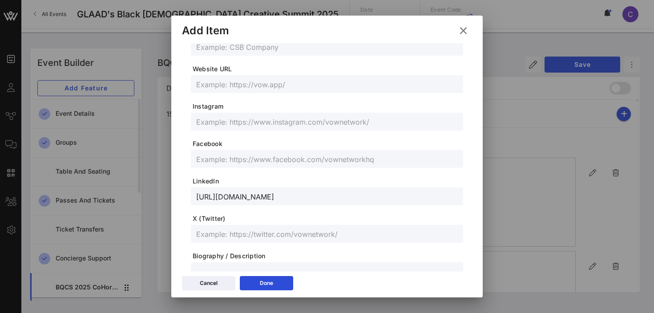
click at [240, 122] on input "text" at bounding box center [326, 122] width 261 height 12
paste input "@naiquan.[PERSON_NAME]"
type input "@naiquan.[PERSON_NAME]"
click at [244, 161] on input "text" at bounding box center [326, 159] width 261 height 12
paste input "[URL][DOMAIN_NAME]"
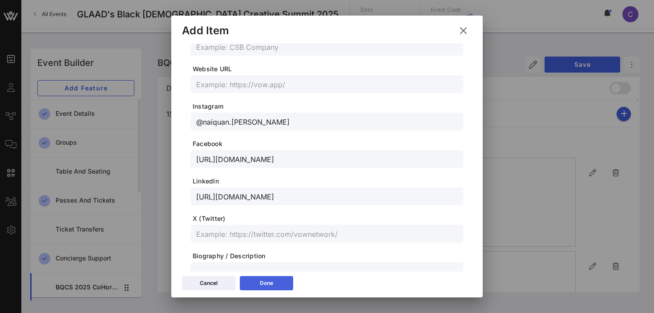
type input "[URL][DOMAIN_NAME]"
click at [256, 277] on button "Done" at bounding box center [266, 283] width 53 height 14
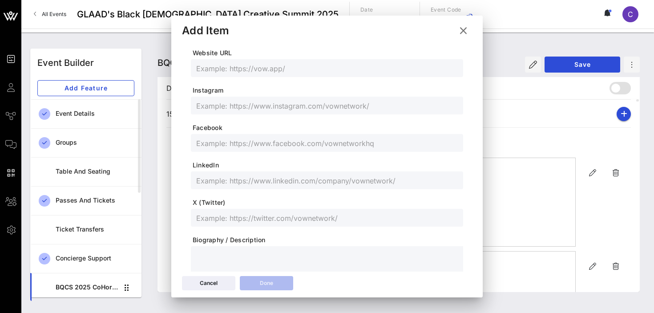
scroll to position [191, 0]
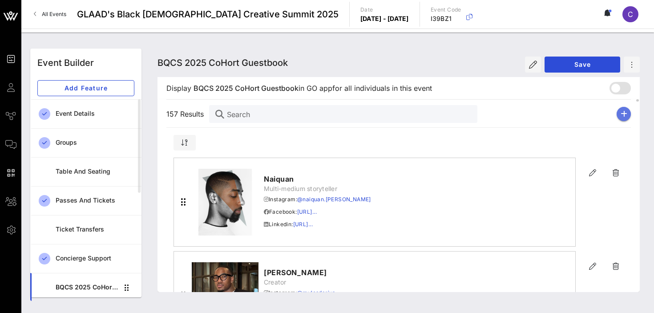
click at [622, 118] on button "button" at bounding box center [623, 114] width 14 height 14
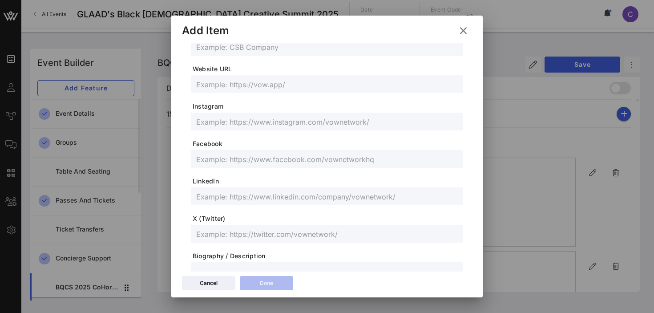
scroll to position [0, 0]
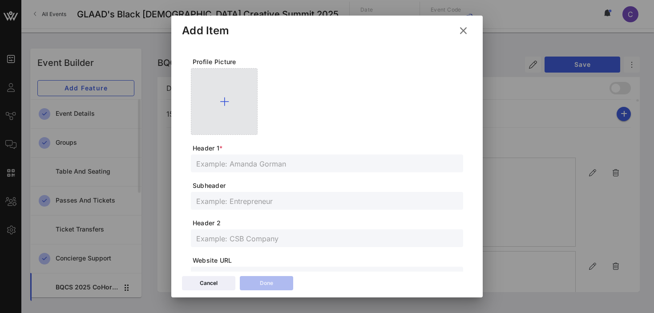
click at [225, 101] on icon at bounding box center [224, 101] width 9 height 11
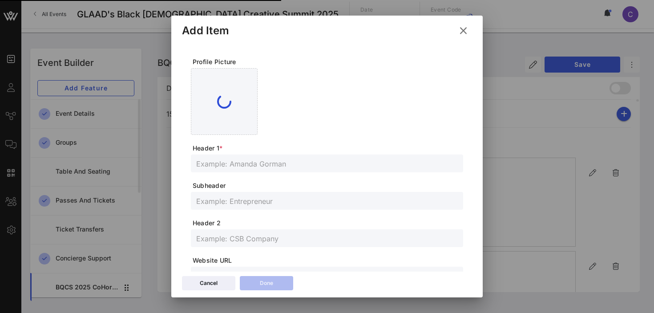
click at [253, 164] on input "text" at bounding box center [326, 163] width 261 height 12
paste input "[PERSON_NAME]"
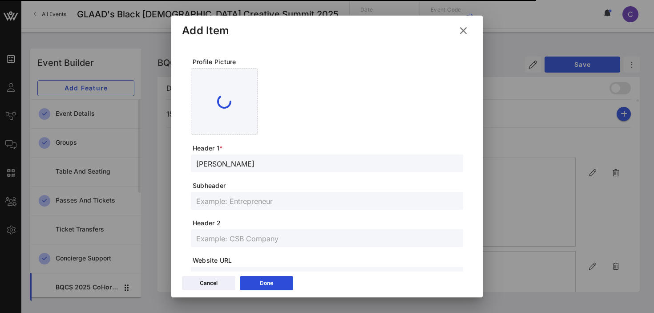
type input "[PERSON_NAME]"
click at [237, 198] on input "text" at bounding box center [326, 201] width 261 height 12
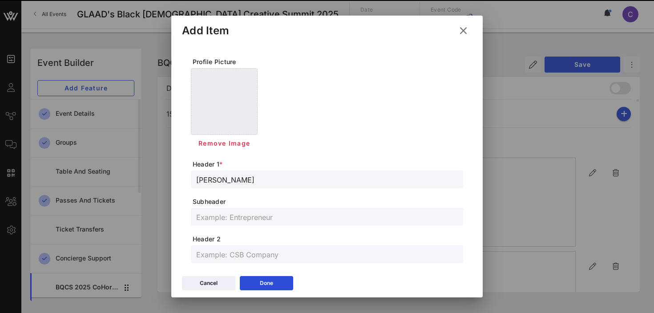
paste input "Photographer"
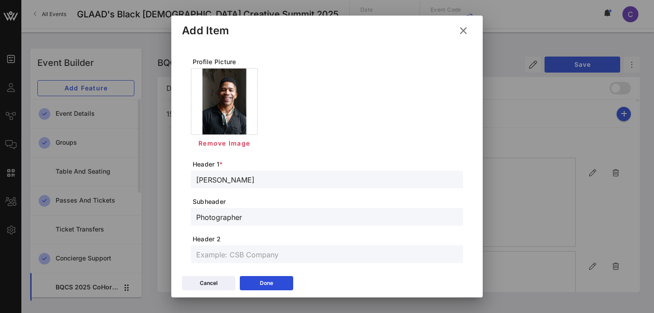
type input "Photographer"
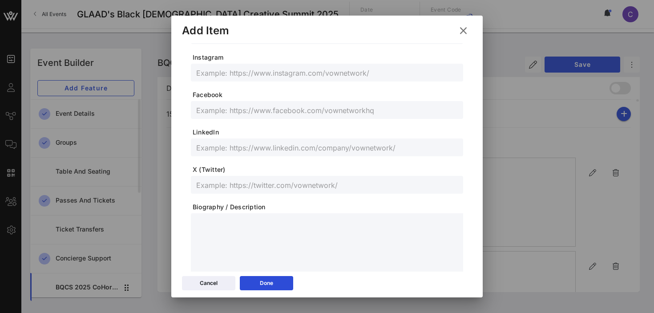
scroll to position [255, 0]
click at [248, 148] on input "text" at bounding box center [326, 148] width 261 height 12
paste input "[URL][DOMAIN_NAME]"
type input "[URL][DOMAIN_NAME]"
click at [240, 77] on input "text" at bounding box center [326, 74] width 261 height 12
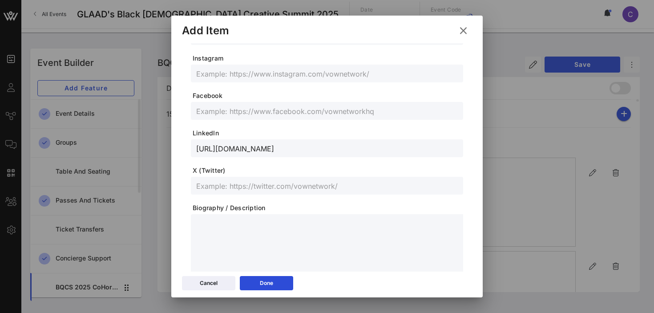
paste input "@imaginates"
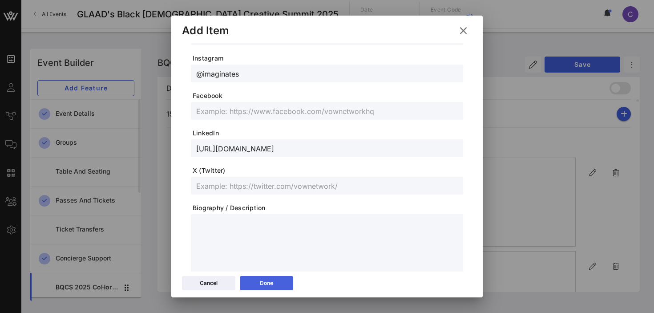
type input "@imaginates"
click at [261, 288] on button "Done" at bounding box center [266, 283] width 53 height 14
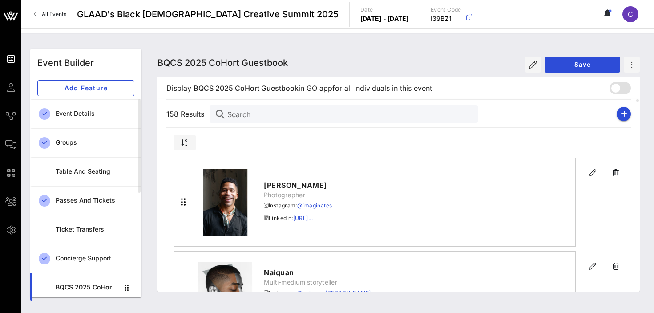
scroll to position [239, 0]
click at [627, 109] on button "button" at bounding box center [623, 114] width 14 height 14
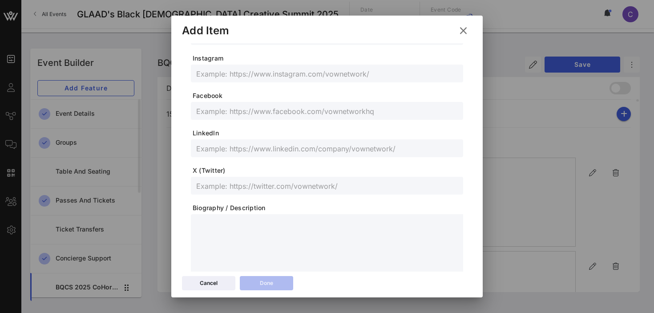
scroll to position [0, 0]
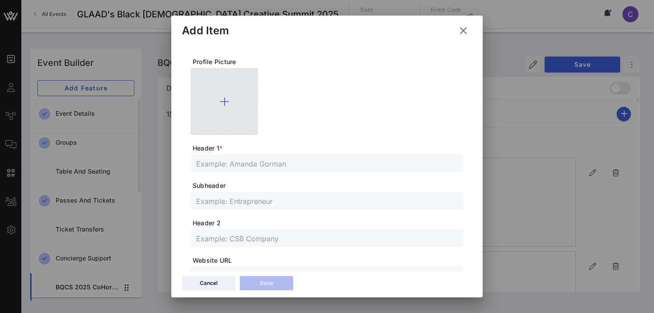
click at [225, 100] on icon at bounding box center [224, 101] width 9 height 11
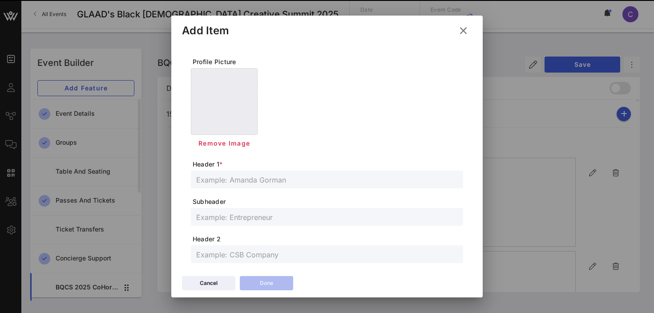
click at [285, 168] on span "Header 1 *" at bounding box center [328, 164] width 270 height 9
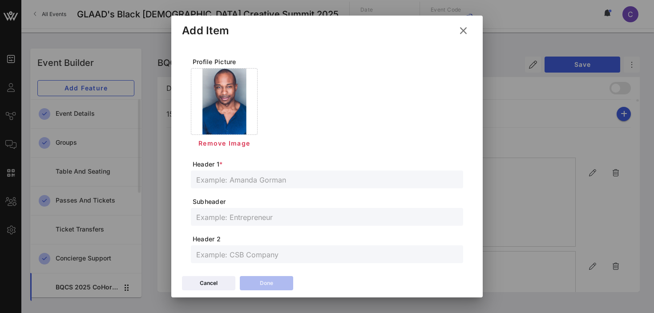
click at [284, 179] on input "text" at bounding box center [326, 179] width 261 height 12
paste input "[PERSON_NAME]"
type input "[PERSON_NAME]"
click at [254, 216] on input "text" at bounding box center [326, 217] width 261 height 12
click at [233, 217] on input "text" at bounding box center [326, 217] width 261 height 12
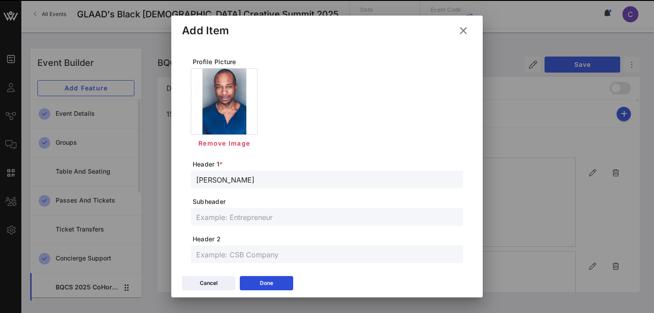
paste input "Actor & Writer"
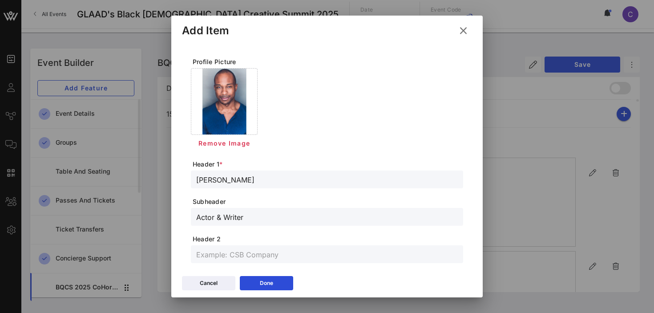
type input "Actor & Writer"
click at [233, 255] on input "text" at bounding box center [326, 254] width 261 height 12
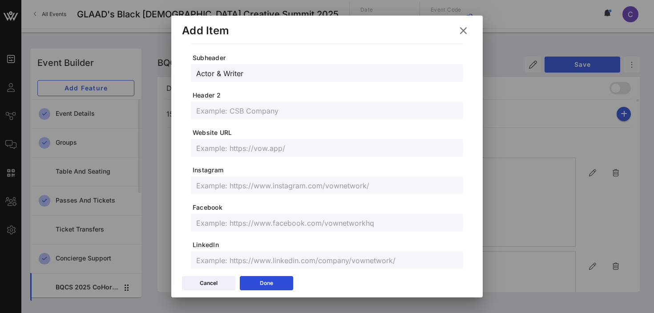
scroll to position [144, 0]
click at [251, 185] on input "text" at bounding box center [326, 185] width 261 height 12
paste input "@nathanieljryan"
type input "@nathanieljryan"
click at [239, 222] on input "text" at bounding box center [326, 222] width 261 height 12
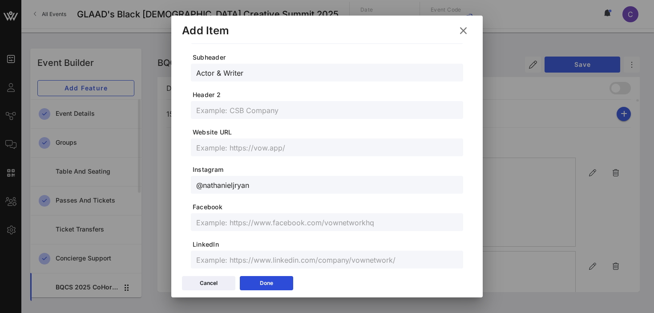
paste input "Nathanieljryan"
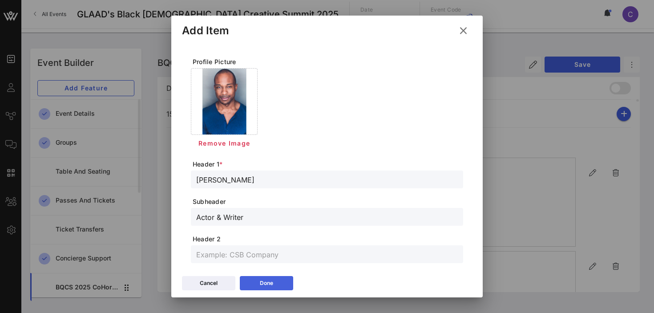
type input "Nathanieljryan"
click at [269, 278] on div "Done" at bounding box center [266, 282] width 13 height 9
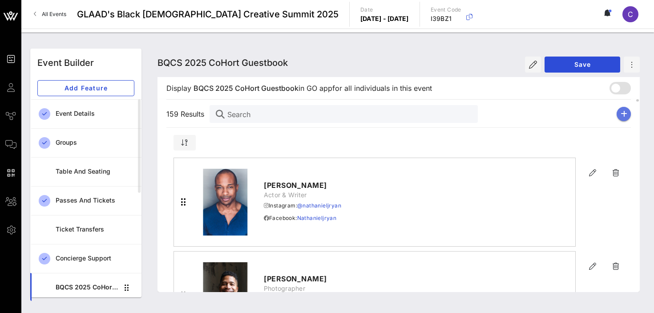
click at [621, 114] on icon "button" at bounding box center [623, 113] width 7 height 7
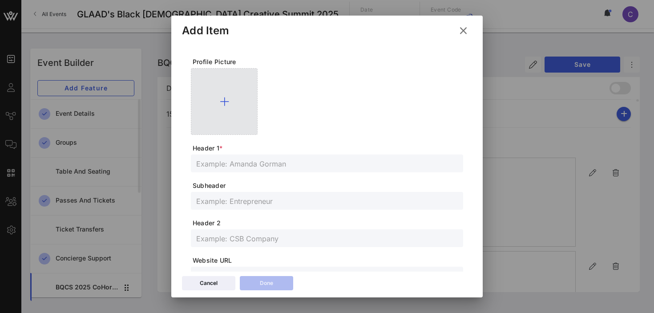
click at [226, 100] on icon at bounding box center [224, 101] width 9 height 11
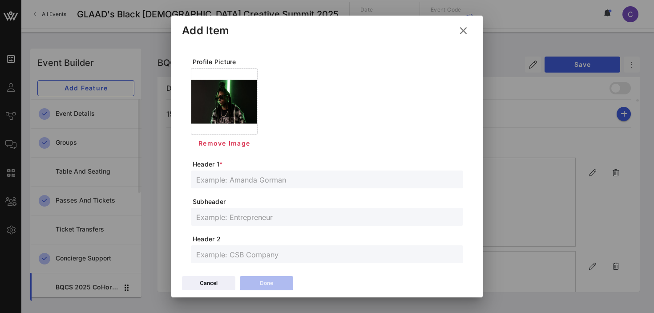
click at [270, 178] on input "text" at bounding box center [326, 179] width 261 height 12
paste input "[PERSON_NAME]"
type input "[PERSON_NAME]"
click at [218, 218] on input "text" at bounding box center [326, 217] width 261 height 12
paste input "[PERSON_NAME]"
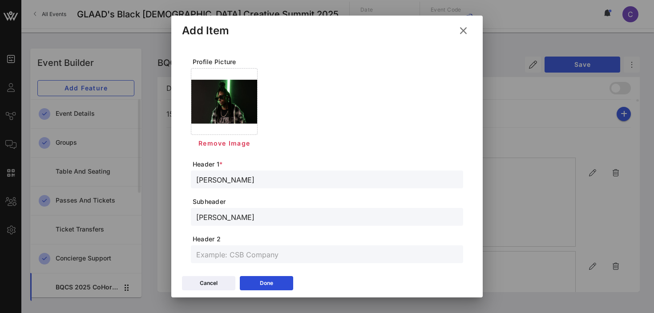
type input "[PERSON_NAME]"
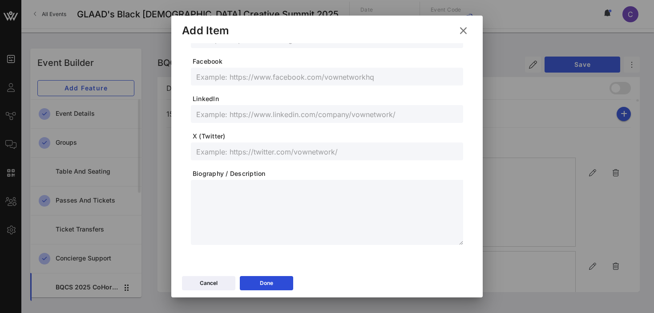
click at [241, 111] on input "text" at bounding box center [326, 114] width 261 height 12
paste input "[URL][DOMAIN_NAME]"
type input "[URL][DOMAIN_NAME]"
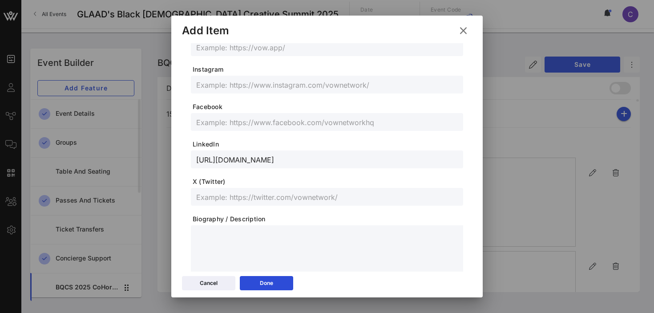
scroll to position [236, 0]
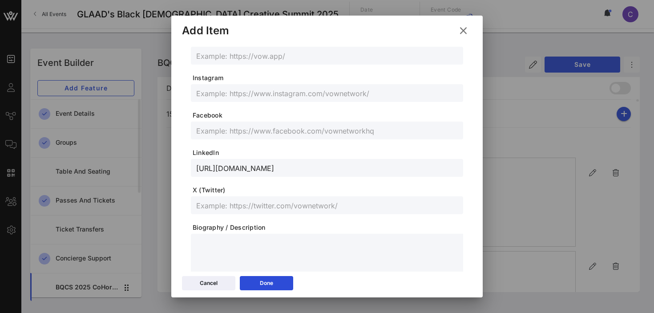
click at [229, 96] on input "text" at bounding box center [326, 93] width 261 height 12
paste input "@nikkidonthebeat"
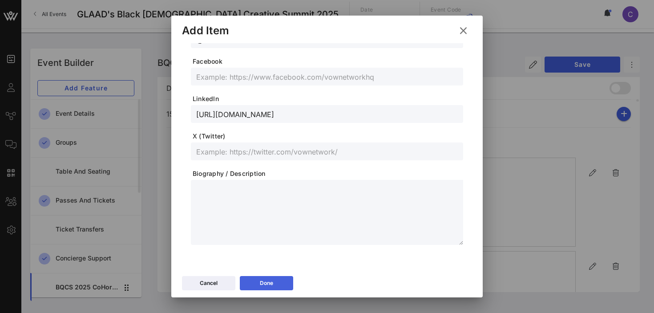
type input "@nikkidonthebeat"
click at [259, 289] on button "Done" at bounding box center [266, 283] width 53 height 14
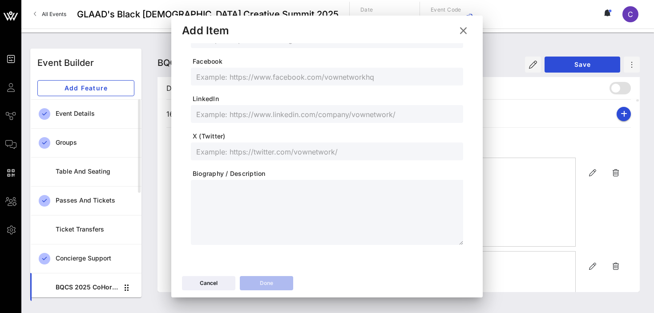
scroll to position [273, 0]
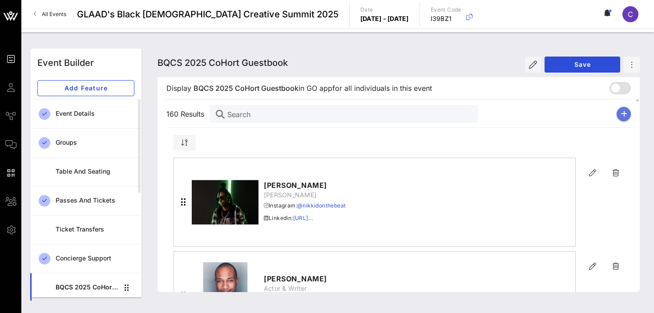
click at [623, 113] on icon "button" at bounding box center [623, 113] width 7 height 7
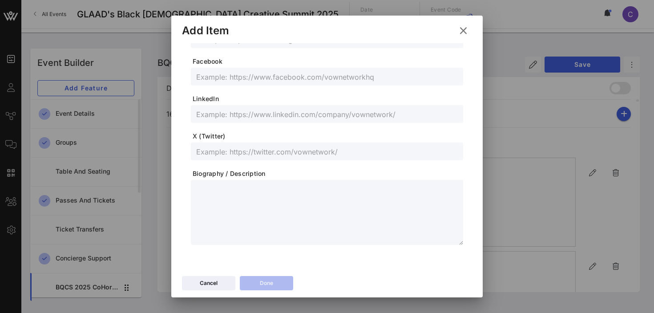
scroll to position [0, 0]
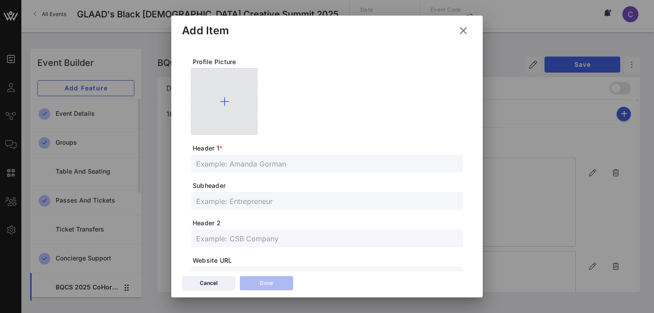
click at [226, 101] on icon at bounding box center [224, 101] width 9 height 11
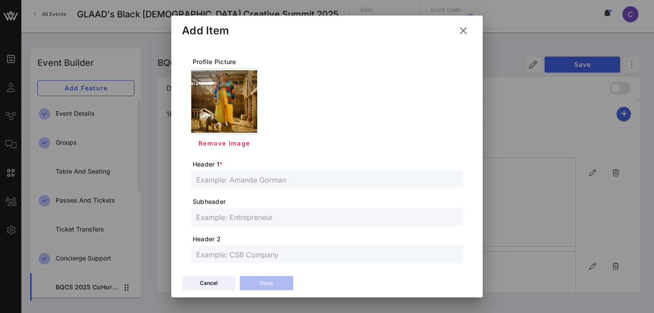
click at [247, 176] on input "text" at bounding box center [326, 179] width 261 height 12
paste input "NYALLAH"
type input "NYALLAH"
click at [237, 217] on input "text" at bounding box center [326, 217] width 261 height 12
paste input "Musical Artist, Curator + Creative Producer"
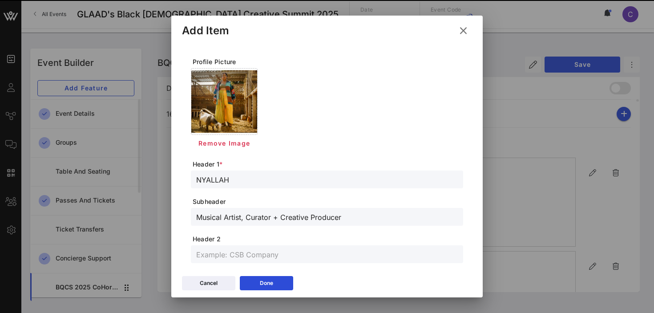
type input "Musical Artist, Curator + Creative Producer"
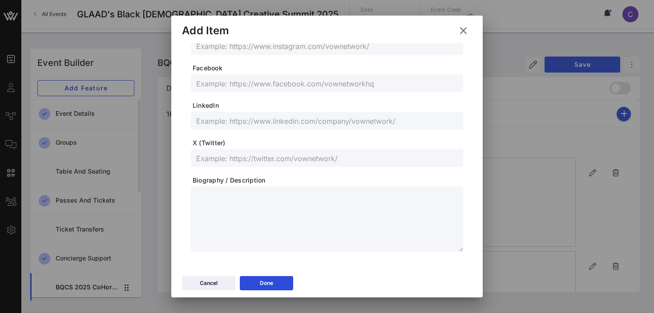
scroll to position [287, 0]
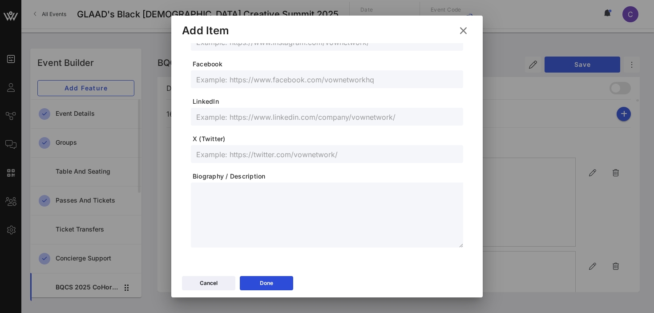
click at [255, 116] on input "text" at bounding box center [326, 117] width 261 height 12
paste input "[URL][DOMAIN_NAME][PERSON_NAME]"
type input "[URL][DOMAIN_NAME][PERSON_NAME]"
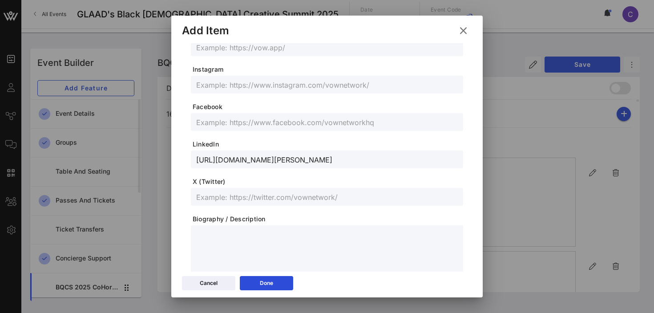
scroll to position [243, 0]
click at [226, 86] on input "text" at bounding box center [326, 86] width 261 height 12
paste input "@n.yallah"
type input "@n.yallah"
click at [269, 124] on input "text" at bounding box center [326, 123] width 261 height 12
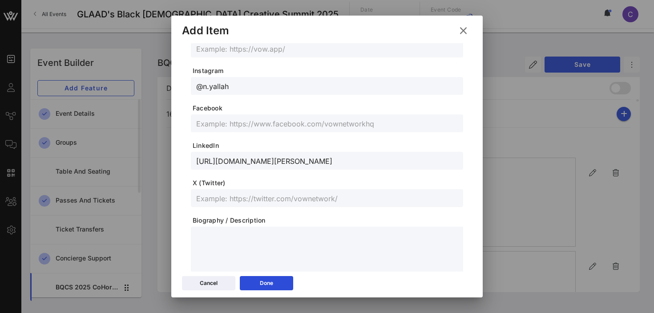
paste input "[URL][DOMAIN_NAME]"
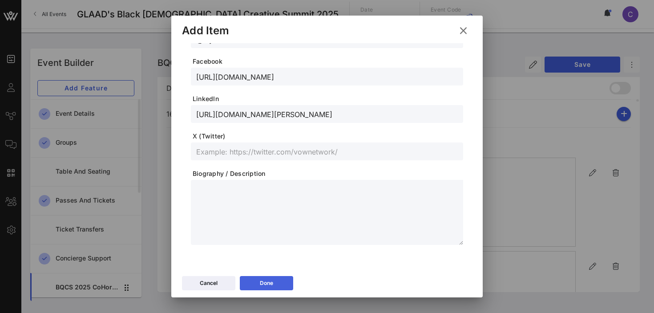
type input "[URL][DOMAIN_NAME]"
click at [264, 281] on icon at bounding box center [266, 283] width 7 height 6
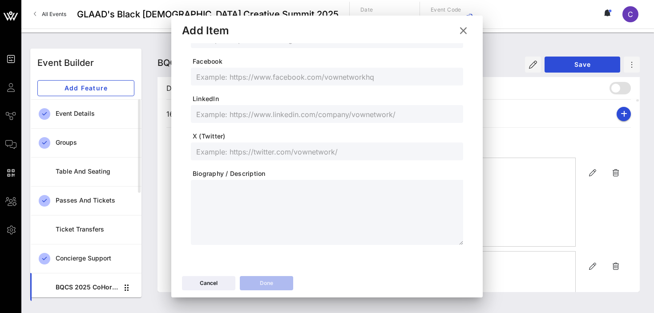
scroll to position [273, 0]
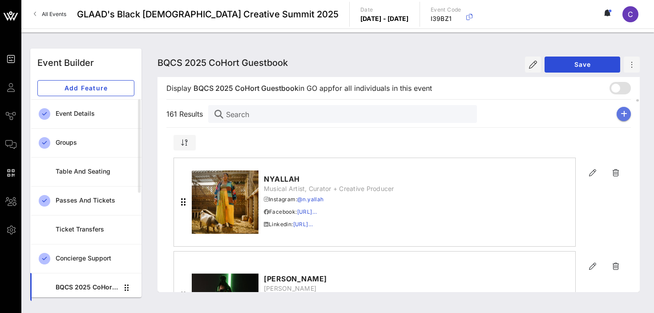
click at [622, 112] on icon "button" at bounding box center [623, 113] width 7 height 7
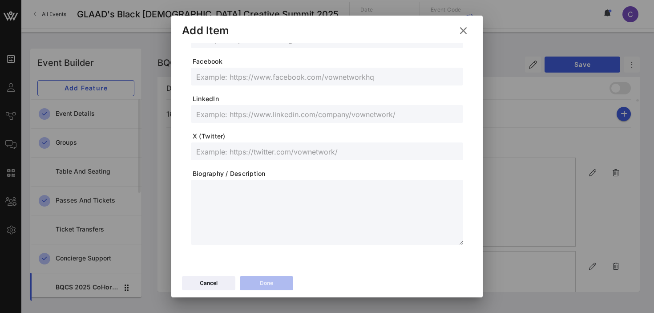
scroll to position [0, 0]
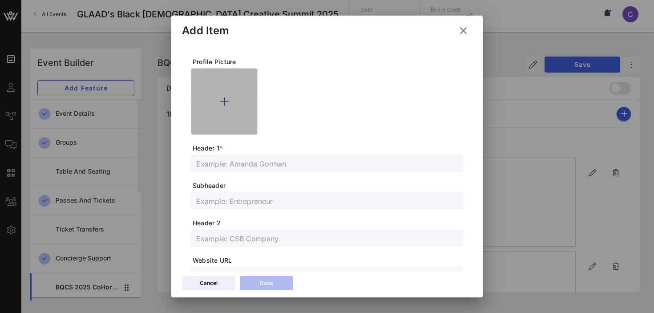
click at [225, 103] on icon at bounding box center [224, 101] width 9 height 11
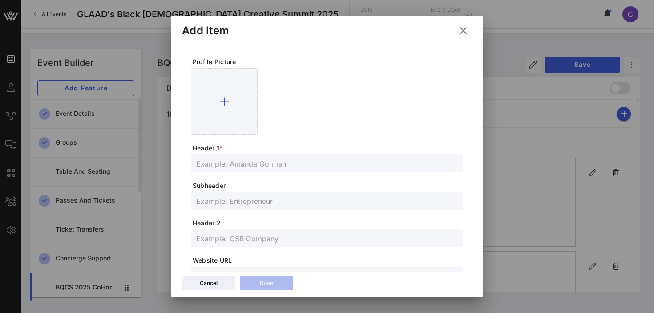
click at [275, 165] on input "text" at bounding box center [326, 163] width 261 height 12
click at [264, 202] on input "text" at bounding box center [326, 201] width 261 height 12
paste input "Director, Producer, Actress (if only 2 are possible, director and producer are …"
type input "Director, Producer, Actress"
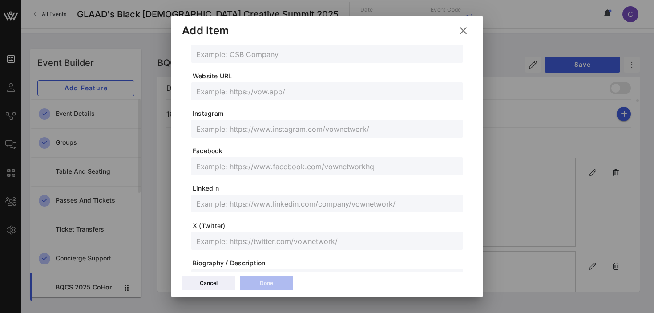
scroll to position [210, 0]
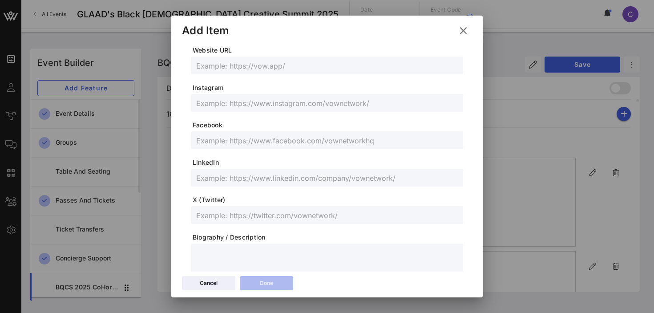
click at [252, 180] on input "text" at bounding box center [326, 178] width 261 height 12
paste input "[DOMAIN_NAME][URL]"
type input "[DOMAIN_NAME][URL]"
click at [248, 214] on input "text" at bounding box center [326, 215] width 261 height 12
paste input "@okematmoore"
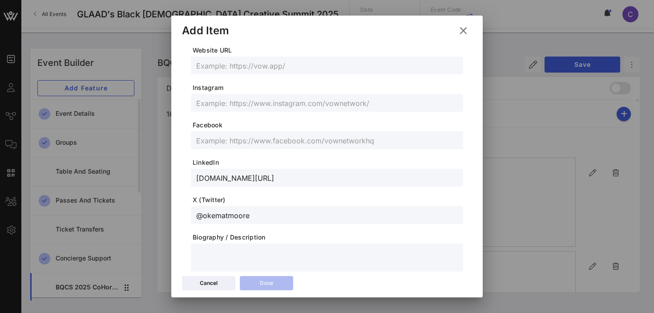
type input "@okematmoore"
click at [249, 101] on input "text" at bounding box center [326, 103] width 261 height 12
paste input "@okematmoore"
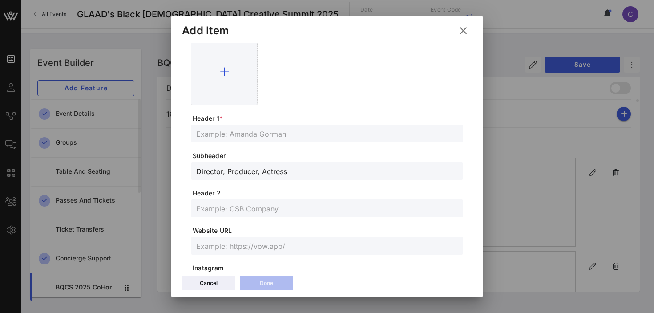
scroll to position [0, 0]
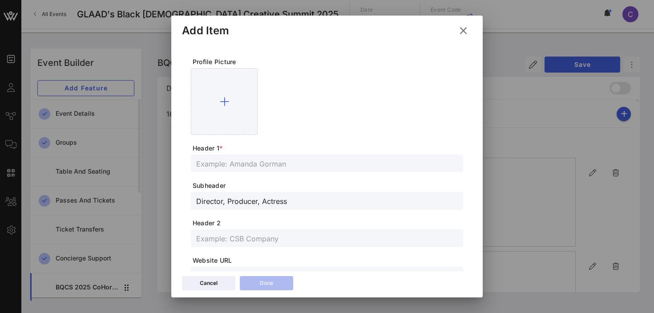
type input "@okematmoore"
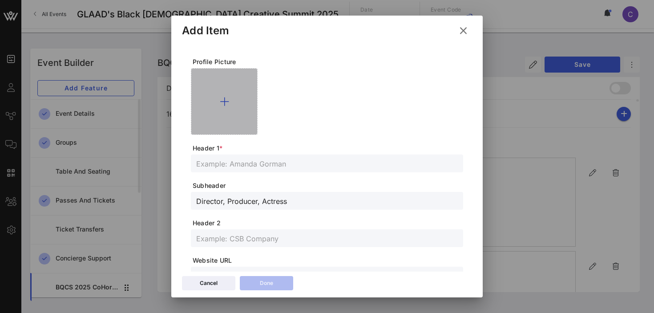
click at [226, 100] on icon at bounding box center [224, 101] width 9 height 11
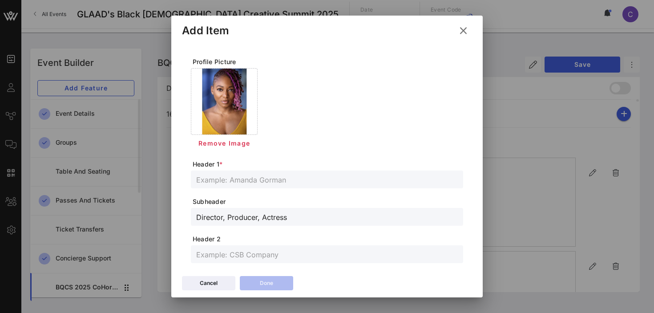
click at [230, 181] on input "text" at bounding box center [326, 179] width 261 height 12
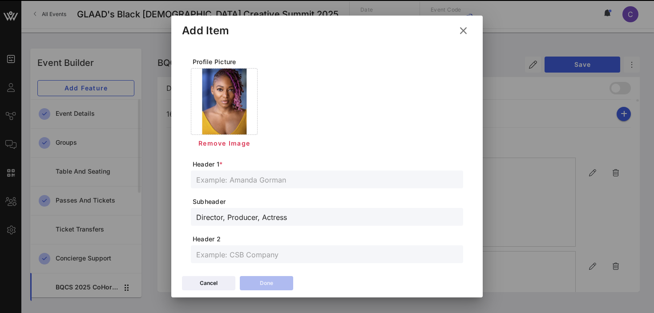
paste input "[PERSON_NAME]"
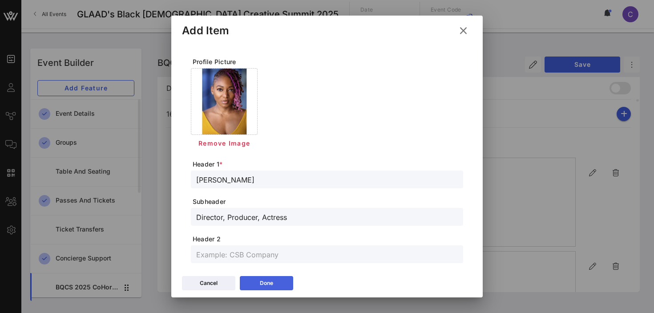
type input "[PERSON_NAME]"
click at [245, 280] on button "Done" at bounding box center [266, 283] width 53 height 14
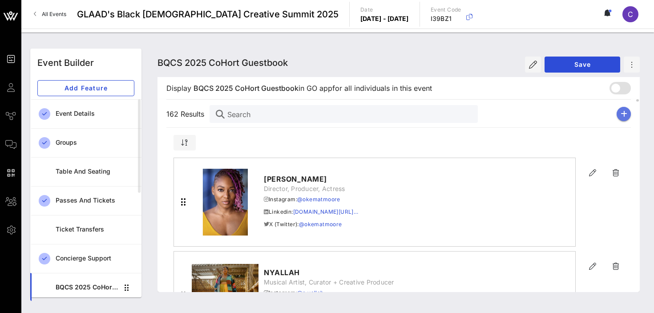
click at [622, 114] on icon "button" at bounding box center [623, 113] width 7 height 7
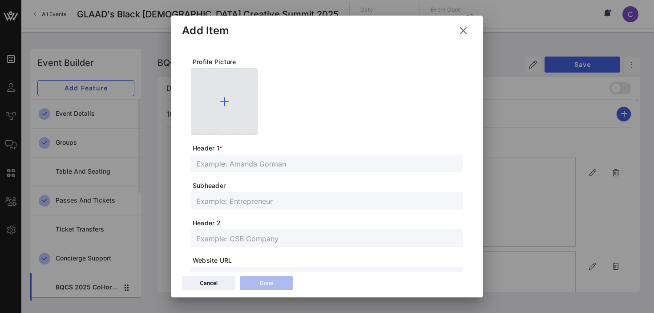
click at [225, 99] on icon at bounding box center [224, 101] width 9 height 11
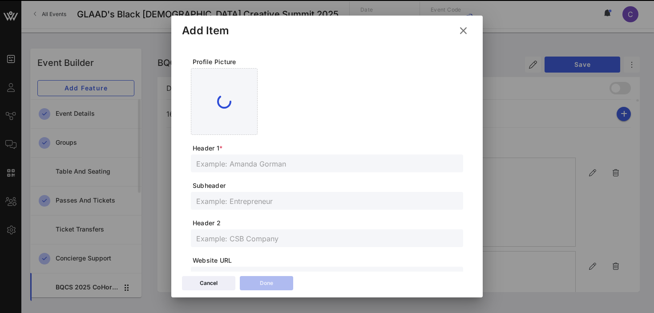
click at [237, 163] on input "text" at bounding box center [326, 163] width 261 height 12
paste input "Onyx [PERSON_NAME]"
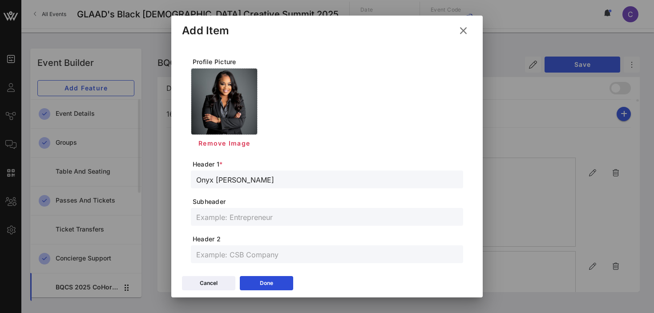
type input "Onyx [PERSON_NAME]"
click at [231, 217] on input "text" at bounding box center [326, 217] width 261 height 12
paste input "Producer | Network Executive"
type input "Producer | Network Executive"
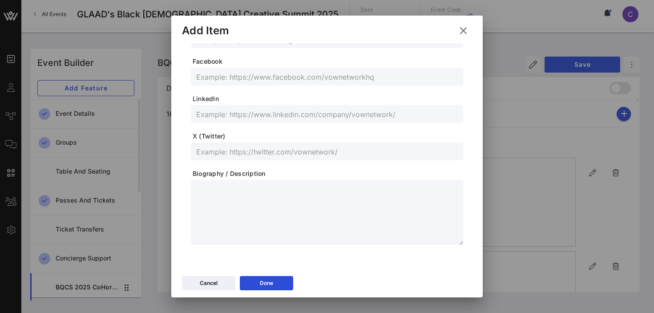
click at [244, 114] on input "text" at bounding box center [326, 114] width 261 height 12
paste input "[URL][DOMAIN_NAME][PERSON_NAME]"
type input "[URL][DOMAIN_NAME][PERSON_NAME]"
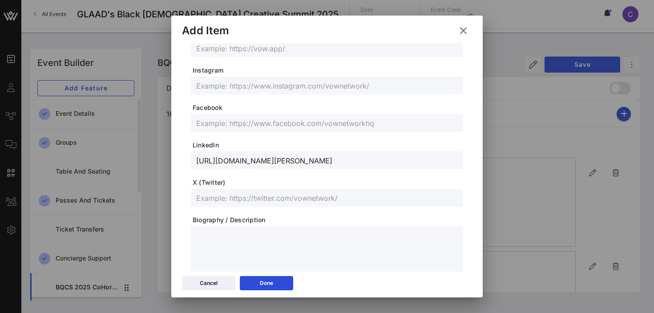
scroll to position [243, 0]
click at [249, 84] on input "text" at bounding box center [326, 86] width 261 height 12
paste input "@onyxkeesha"
type input "@onyxkeesha"
click at [284, 127] on input "text" at bounding box center [326, 123] width 261 height 12
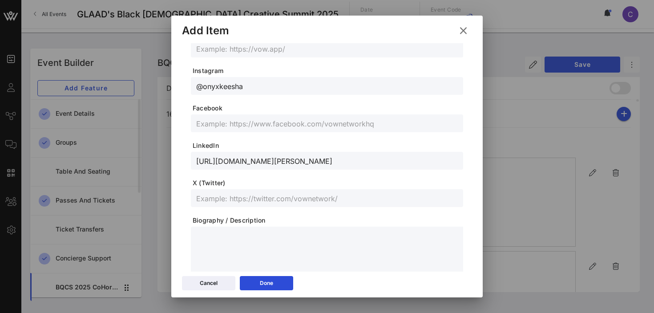
paste input "[URL][DOMAIN_NAME]"
type input "[URL][DOMAIN_NAME]"
click at [272, 282] on div "Done" at bounding box center [266, 282] width 13 height 9
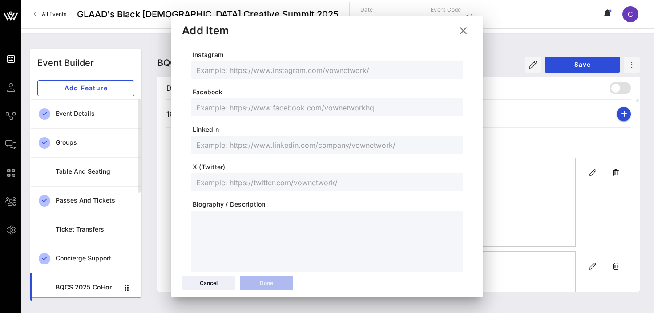
scroll to position [227, 0]
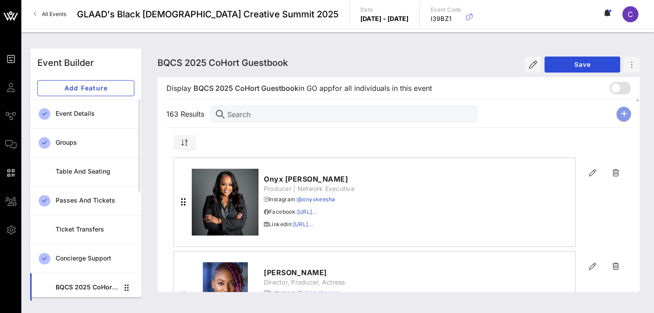
click at [623, 113] on icon "button" at bounding box center [623, 113] width 7 height 7
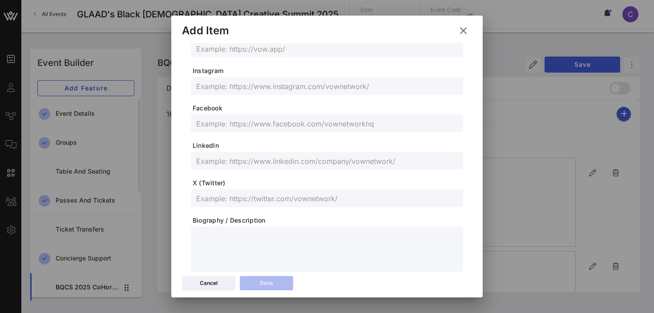
scroll to position [0, 0]
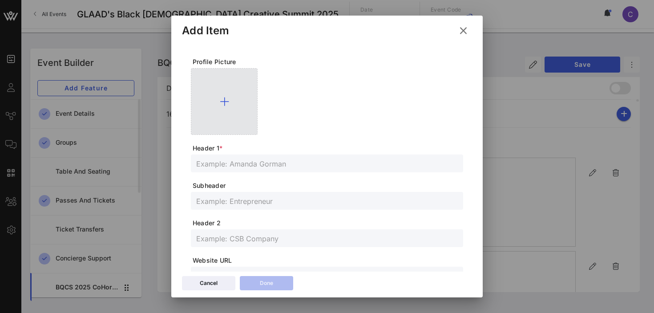
click at [224, 103] on icon at bounding box center [224, 101] width 9 height 11
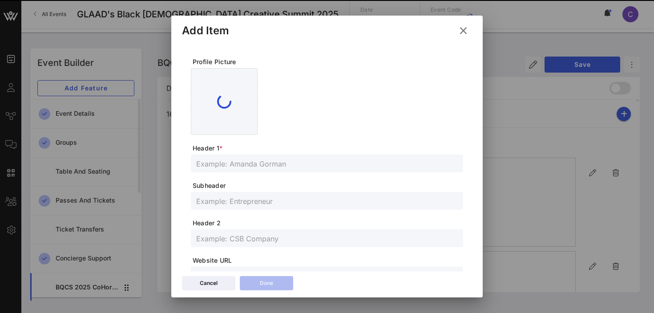
click at [271, 153] on span "Header 1 *" at bounding box center [328, 148] width 270 height 9
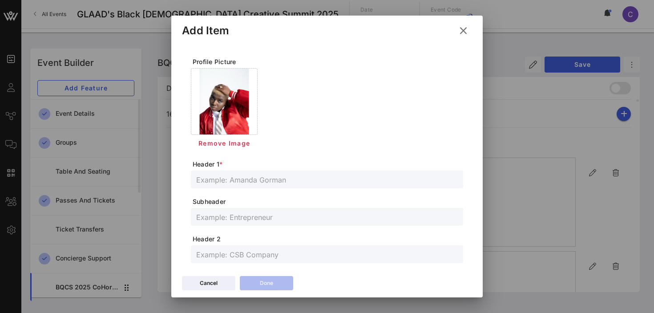
click at [270, 180] on input "text" at bounding box center [326, 179] width 261 height 12
paste input "[PERSON_NAME]"
type input "[PERSON_NAME]"
click at [268, 220] on input "text" at bounding box center [326, 217] width 261 height 12
paste input "singer-songwriter/recording artist - any of those"
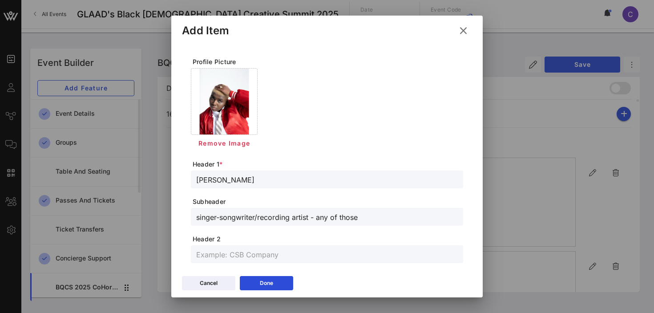
click at [200, 217] on input "singer-songwriter/recording artist - any of those" at bounding box center [326, 217] width 261 height 12
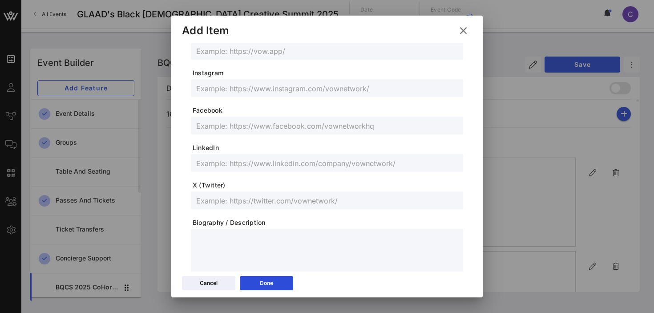
scroll to position [244, 0]
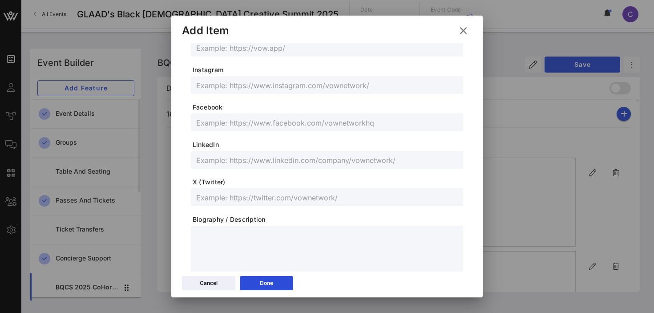
type input "Singer-songwriter/recording artist - any of those"
click at [257, 201] on input "text" at bounding box center [326, 197] width 261 height 12
paste input "@iampaigealyssa"
type input "@iampaigealyssa"
click at [257, 87] on input "text" at bounding box center [326, 85] width 261 height 12
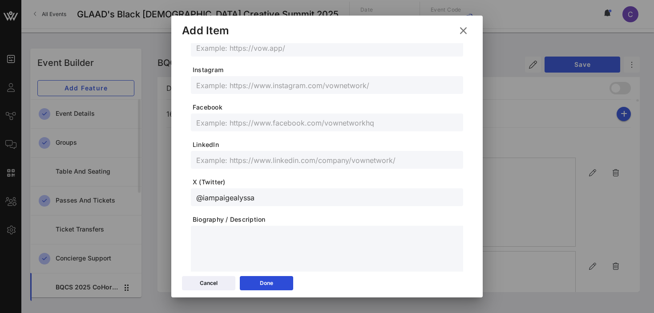
paste input "@iampaigealyssa"
type input "@iampaigealyssa"
click at [253, 124] on input "text" at bounding box center [326, 123] width 261 height 12
paste input "[URL][DOMAIN_NAME]"
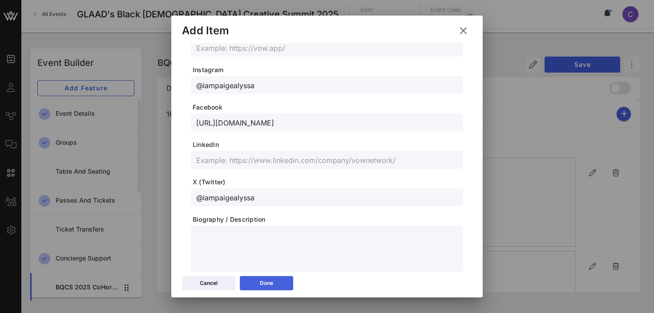
type input "[URL][DOMAIN_NAME]"
click at [263, 283] on icon at bounding box center [266, 282] width 6 height 5
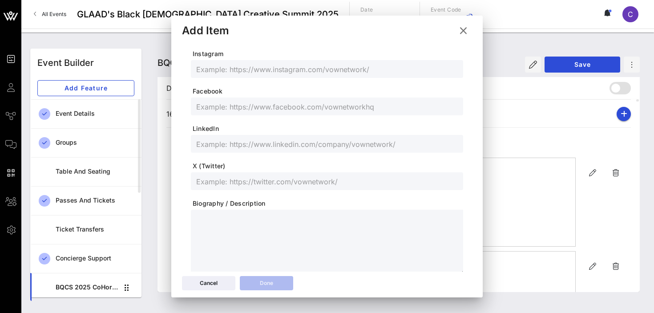
scroll to position [228, 0]
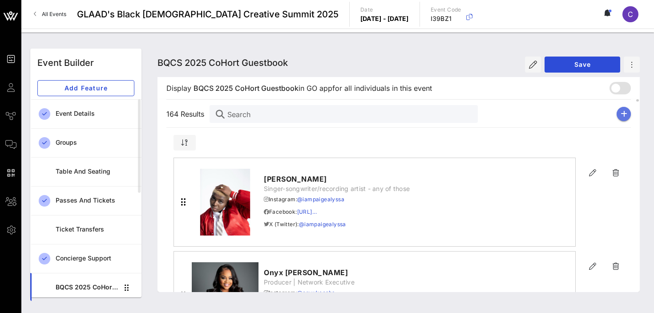
click at [622, 114] on icon "button" at bounding box center [623, 113] width 7 height 7
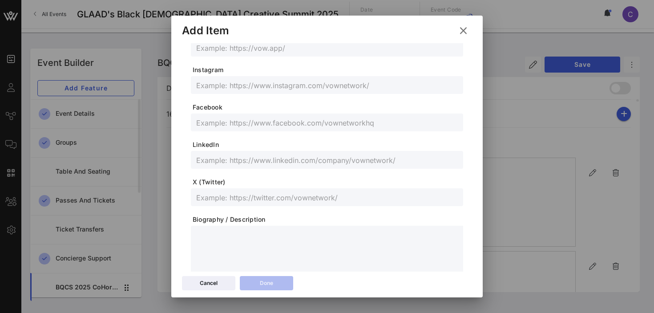
scroll to position [0, 0]
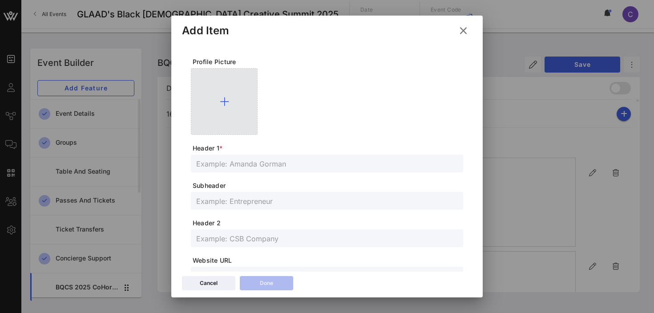
click at [225, 98] on icon at bounding box center [224, 101] width 9 height 11
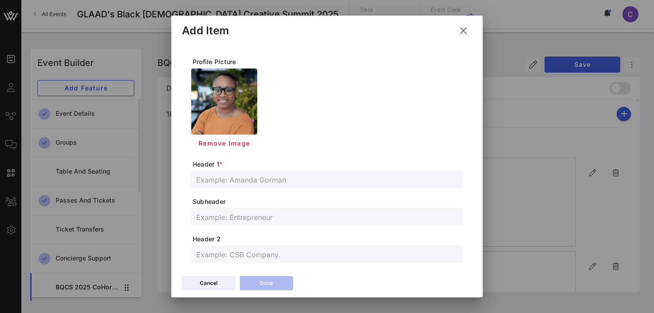
click at [259, 177] on input "text" at bounding box center [326, 179] width 261 height 12
paste input "Parchelle Osumaré"
type input "Parchelle Osumaré"
click at [238, 221] on input "text" at bounding box center [326, 217] width 261 height 12
paste input "Executive Learning Producer"
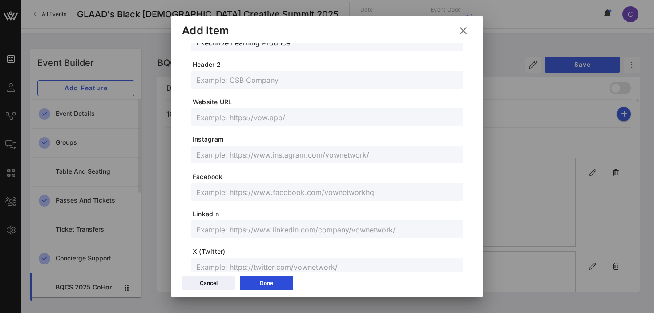
scroll to position [175, 0]
type input "Executive Learning Producer"
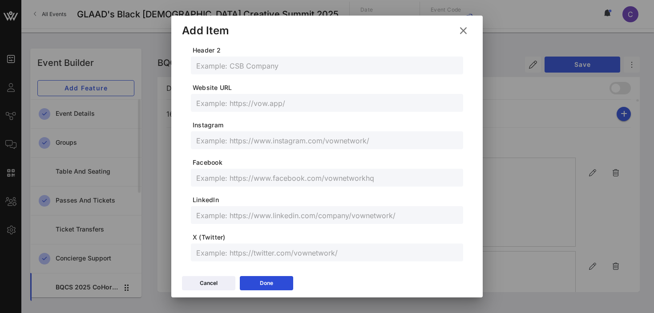
scroll to position [189, 0]
click at [235, 211] on input "text" at bounding box center [326, 214] width 261 height 12
paste input "[URL][DOMAIN_NAME]"
type input "[URL][DOMAIN_NAME]"
click at [271, 279] on div "Done" at bounding box center [266, 282] width 13 height 9
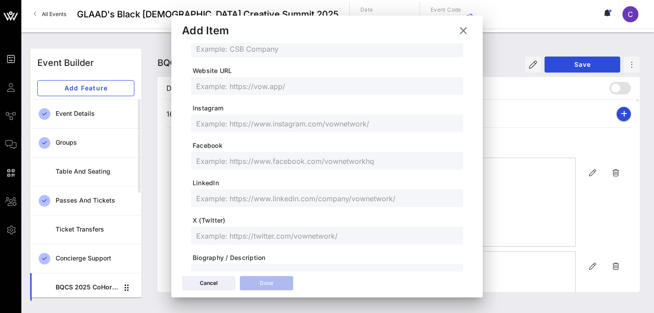
scroll to position [173, 0]
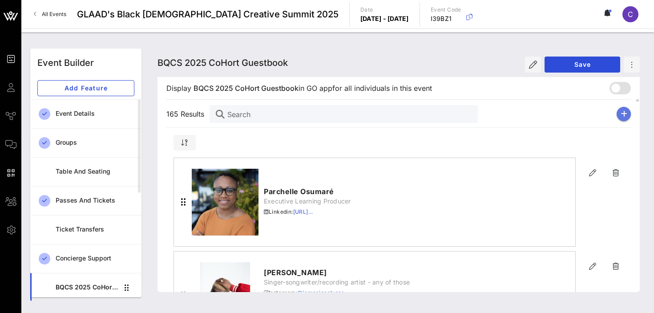
click at [622, 113] on icon "button" at bounding box center [623, 113] width 7 height 7
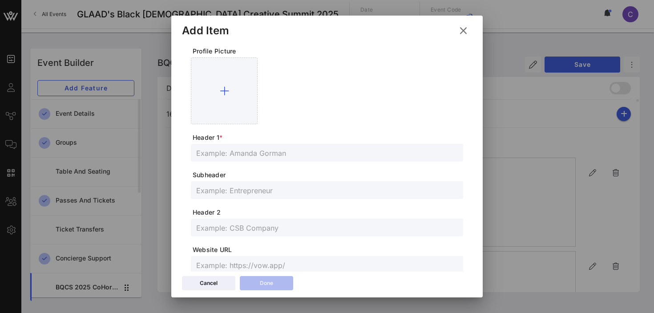
scroll to position [0, 0]
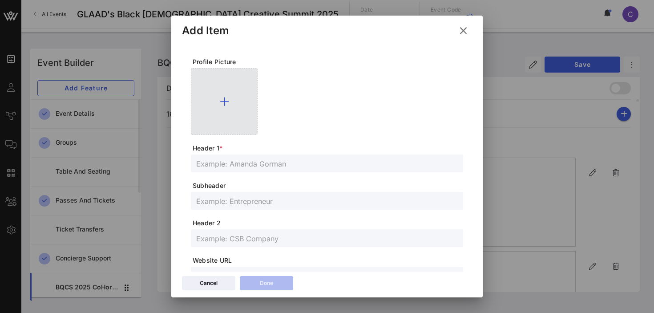
click at [224, 103] on icon at bounding box center [224, 101] width 9 height 11
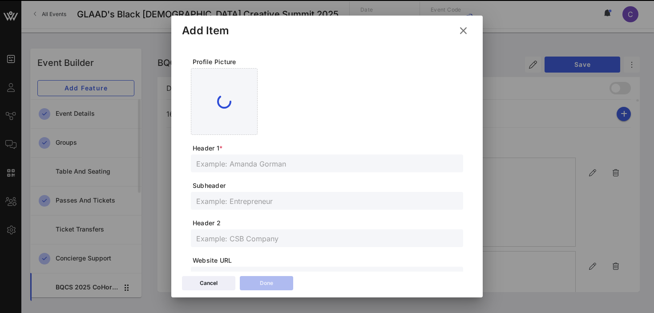
click at [242, 160] on input "text" at bounding box center [326, 163] width 261 height 12
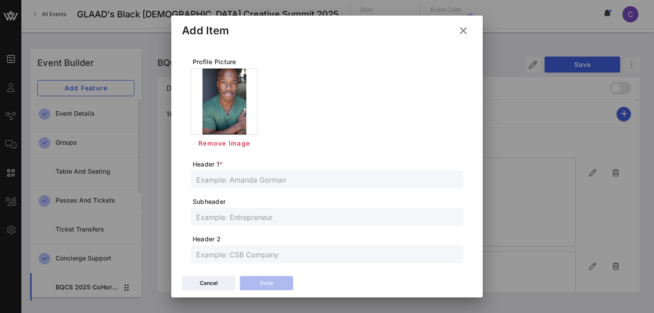
paste input "[PERSON_NAME] [PERSON_NAME]"
type input "[PERSON_NAME] [PERSON_NAME]"
click at [252, 214] on input "text" at bounding box center [326, 217] width 261 height 12
paste input "Board Chair for [GEOGRAPHIC_DATA]"
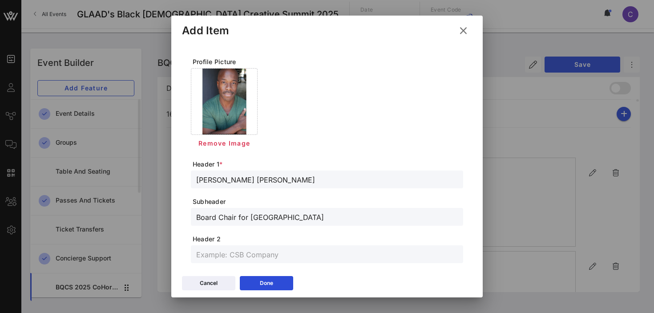
type input "Board Chair for [GEOGRAPHIC_DATA]"
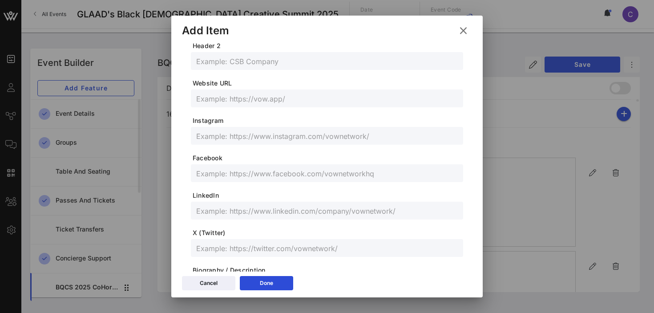
scroll to position [196, 0]
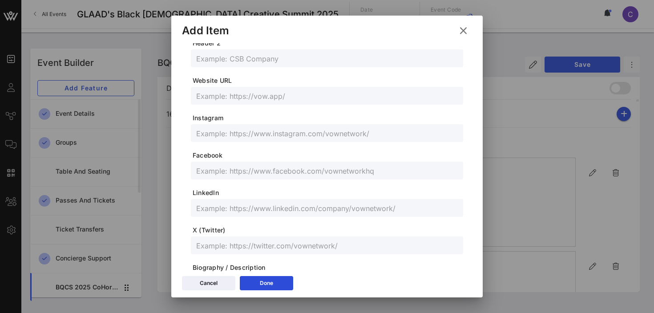
click at [255, 207] on input "text" at bounding box center [326, 208] width 261 height 12
paste input "[URL][DOMAIN_NAME][PERSON_NAME]"
type input "[URL][DOMAIN_NAME][PERSON_NAME]"
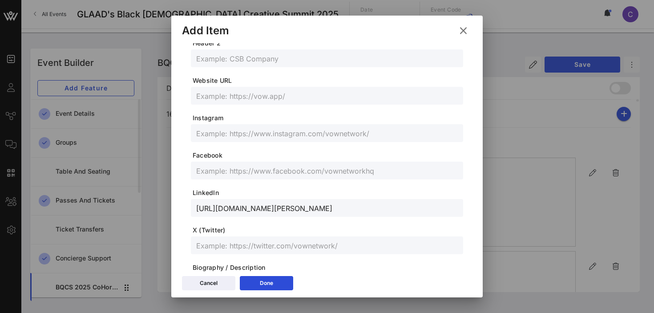
click at [262, 137] on input "text" at bounding box center [326, 133] width 261 height 12
paste input "@PDMarcano"
type input "@PDMarcano"
click at [266, 279] on div "Done" at bounding box center [266, 282] width 13 height 9
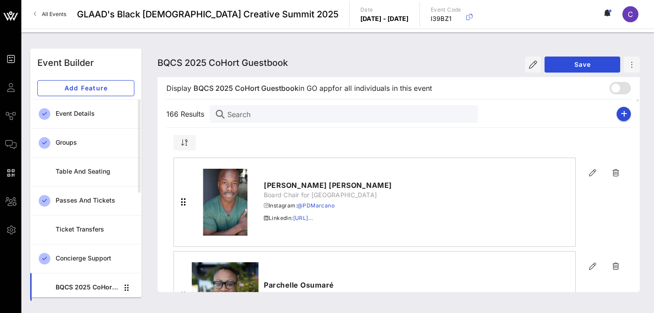
scroll to position [180, 0]
click at [583, 64] on span "Save" at bounding box center [581, 64] width 61 height 8
click at [623, 112] on icon "button" at bounding box center [623, 113] width 7 height 7
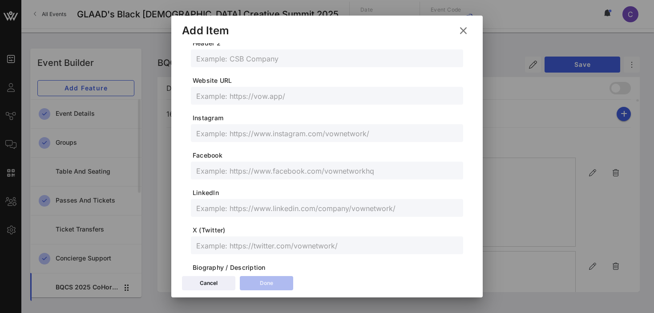
scroll to position [0, 0]
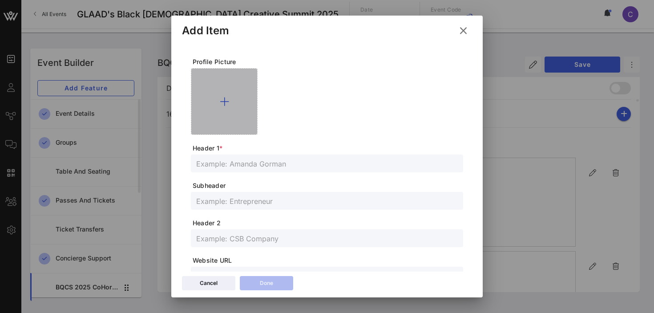
click at [225, 101] on icon at bounding box center [224, 101] width 9 height 11
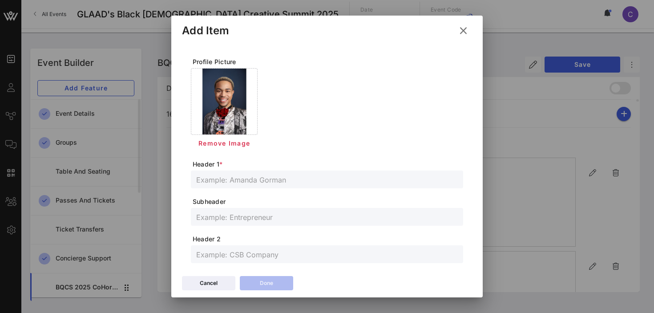
click at [271, 178] on input "text" at bounding box center [326, 179] width 261 height 12
paste input "Princess [PERSON_NAME]"
type input "Princess [PERSON_NAME]"
click at [237, 217] on input "text" at bounding box center [326, 217] width 261 height 12
paste input "Digital Strategist and Nonprofit Executive"
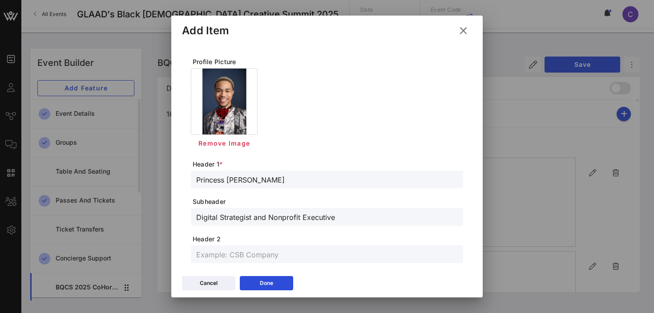
type input "Digital Strategist and Nonprofit Executive"
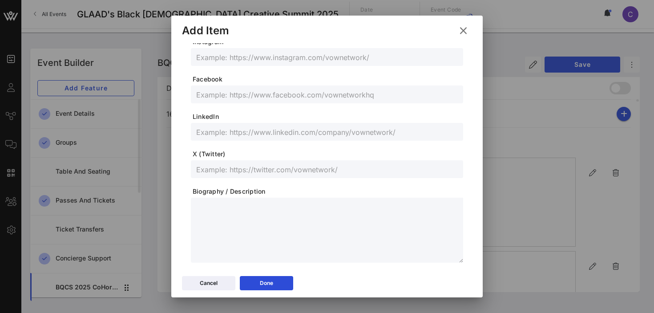
scroll to position [280, 0]
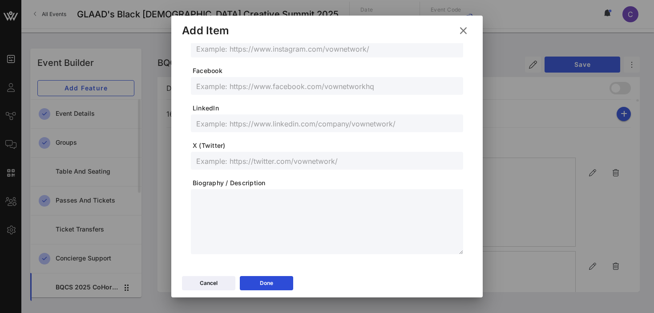
click at [245, 126] on input "text" at bounding box center [326, 123] width 261 height 12
paste input "[DOMAIN_NAME][URL]"
type input "[DOMAIN_NAME][URL]"
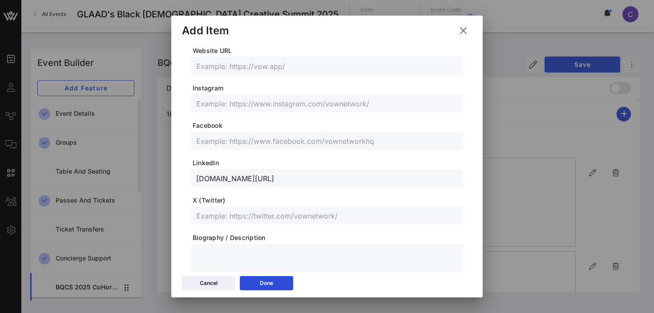
scroll to position [177, 0]
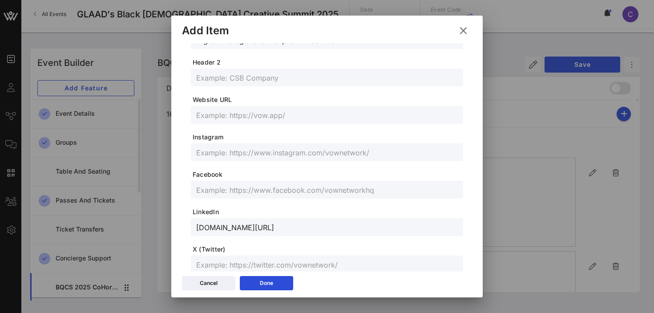
click at [212, 154] on input "text" at bounding box center [326, 152] width 261 height 12
paste input "@PrincessJauan"
type input "@PrincessJauan"
click at [260, 281] on div "Done" at bounding box center [266, 282] width 13 height 9
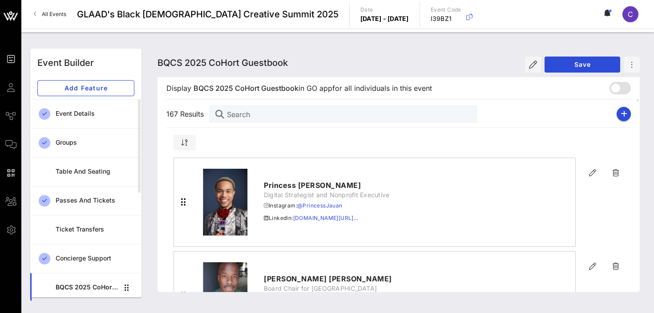
scroll to position [161, 0]
click at [567, 63] on span "Save" at bounding box center [581, 64] width 61 height 8
